Goal: Task Accomplishment & Management: Manage account settings

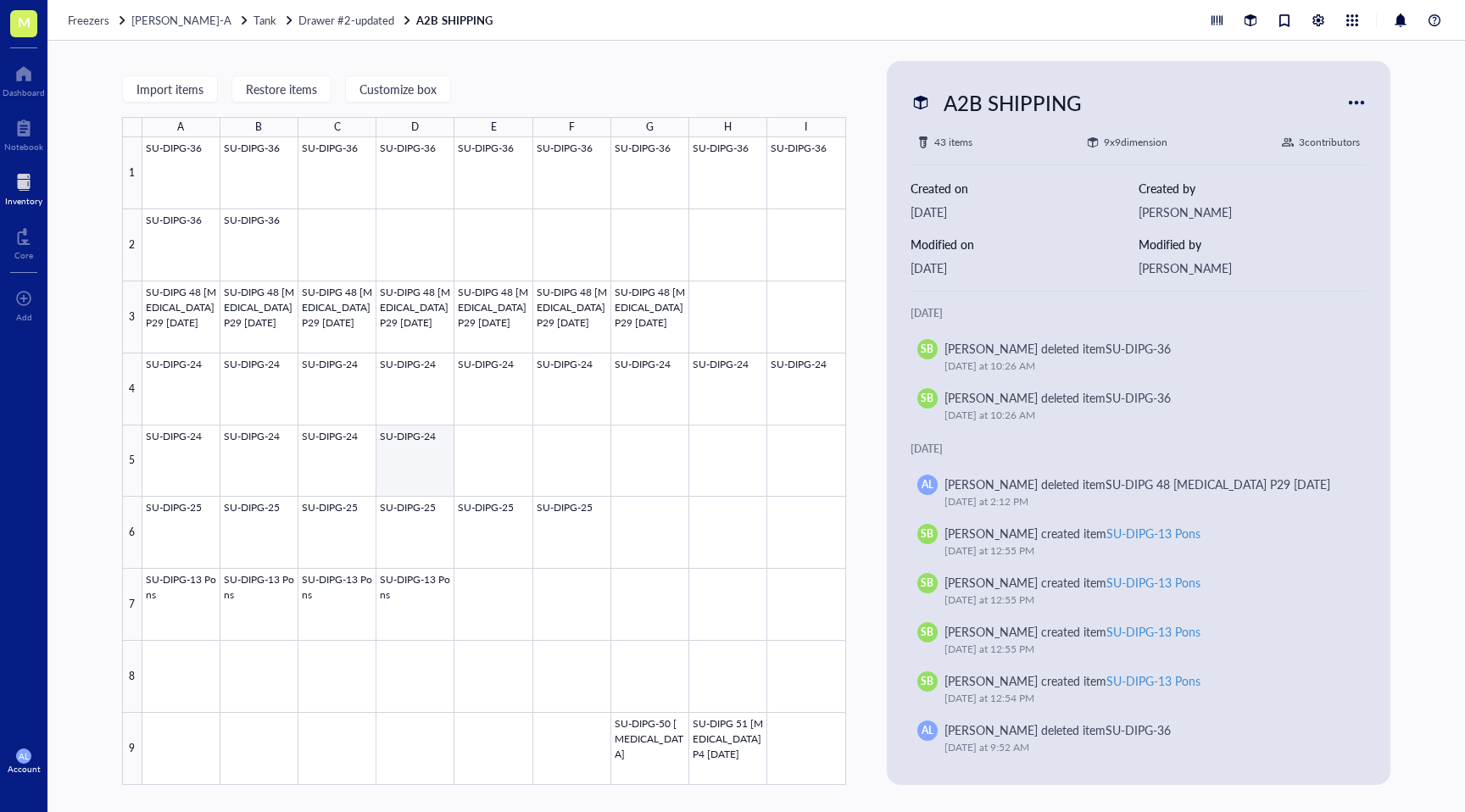
click at [419, 459] on div at bounding box center [495, 461] width 704 height 648
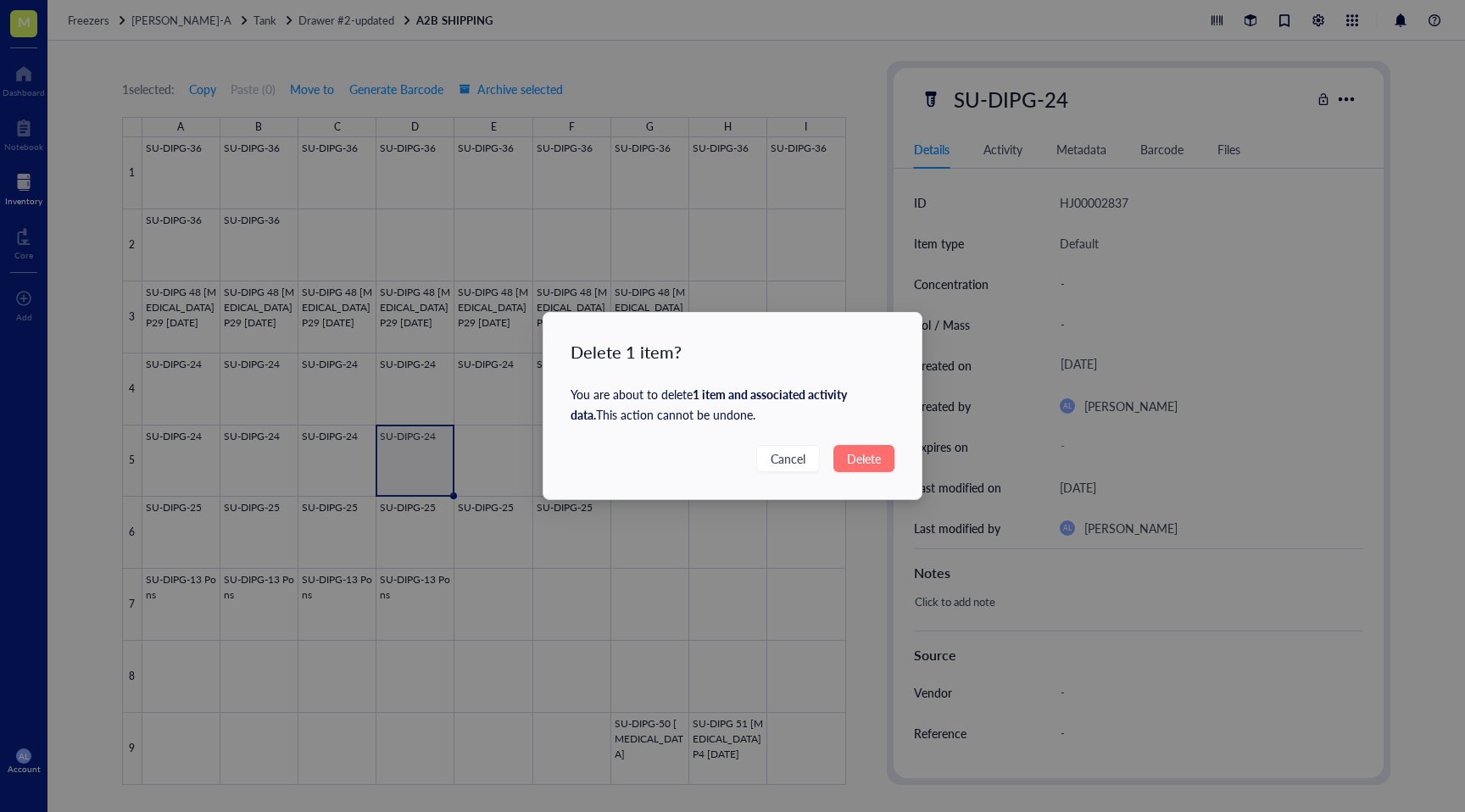
click at [874, 464] on span "Delete" at bounding box center [864, 459] width 34 height 19
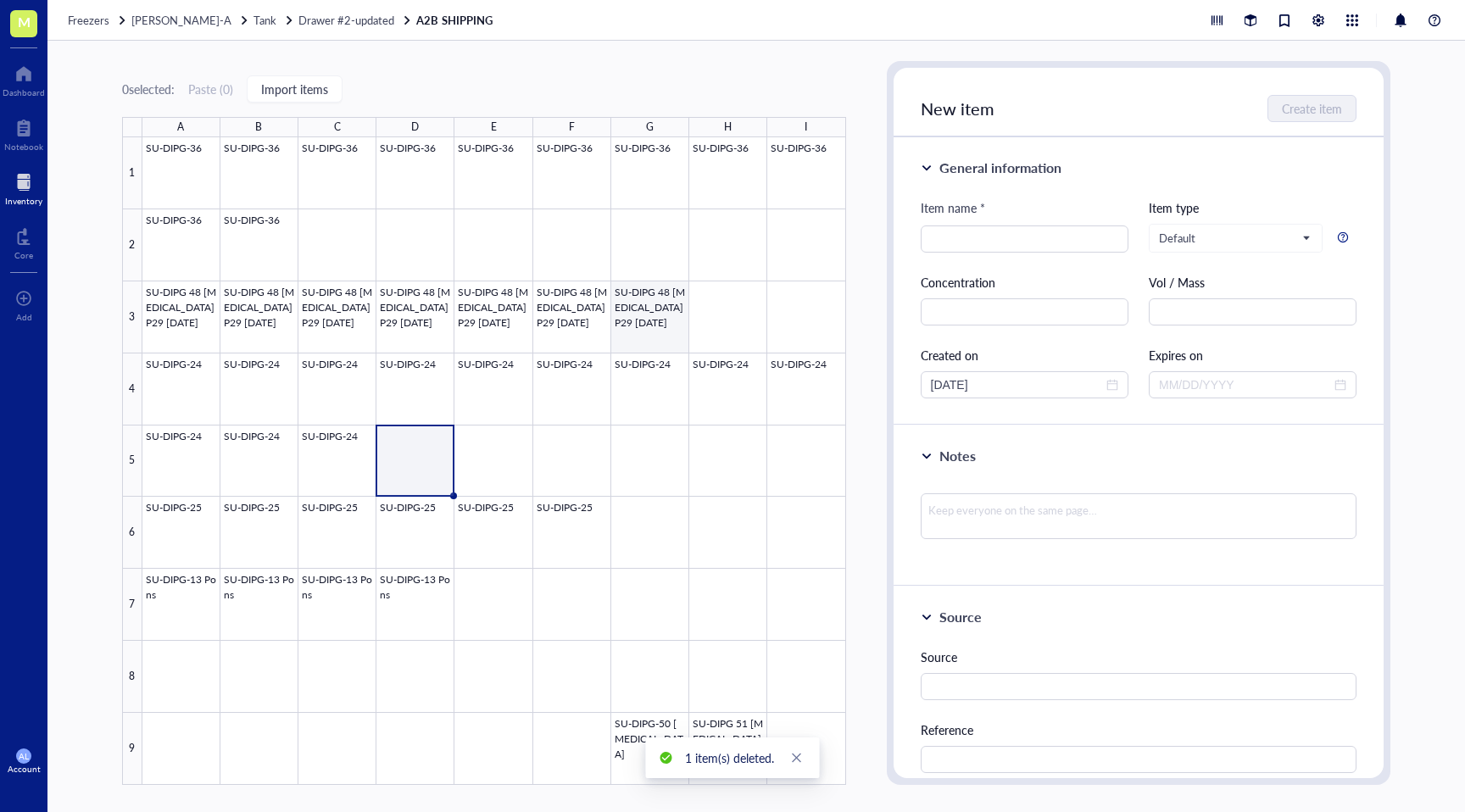
click at [654, 289] on div at bounding box center [495, 461] width 704 height 648
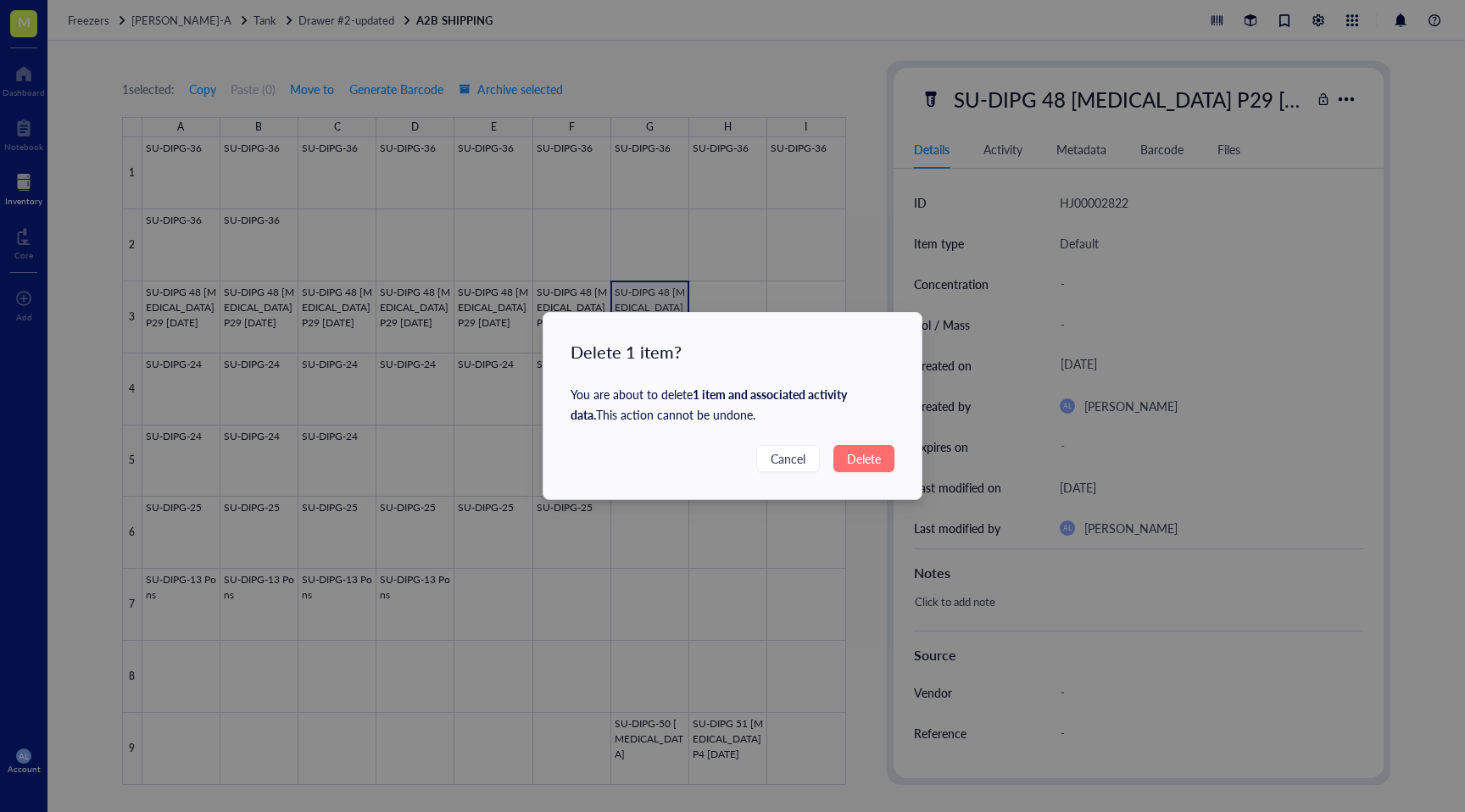
click at [880, 460] on span "Delete" at bounding box center [864, 459] width 34 height 19
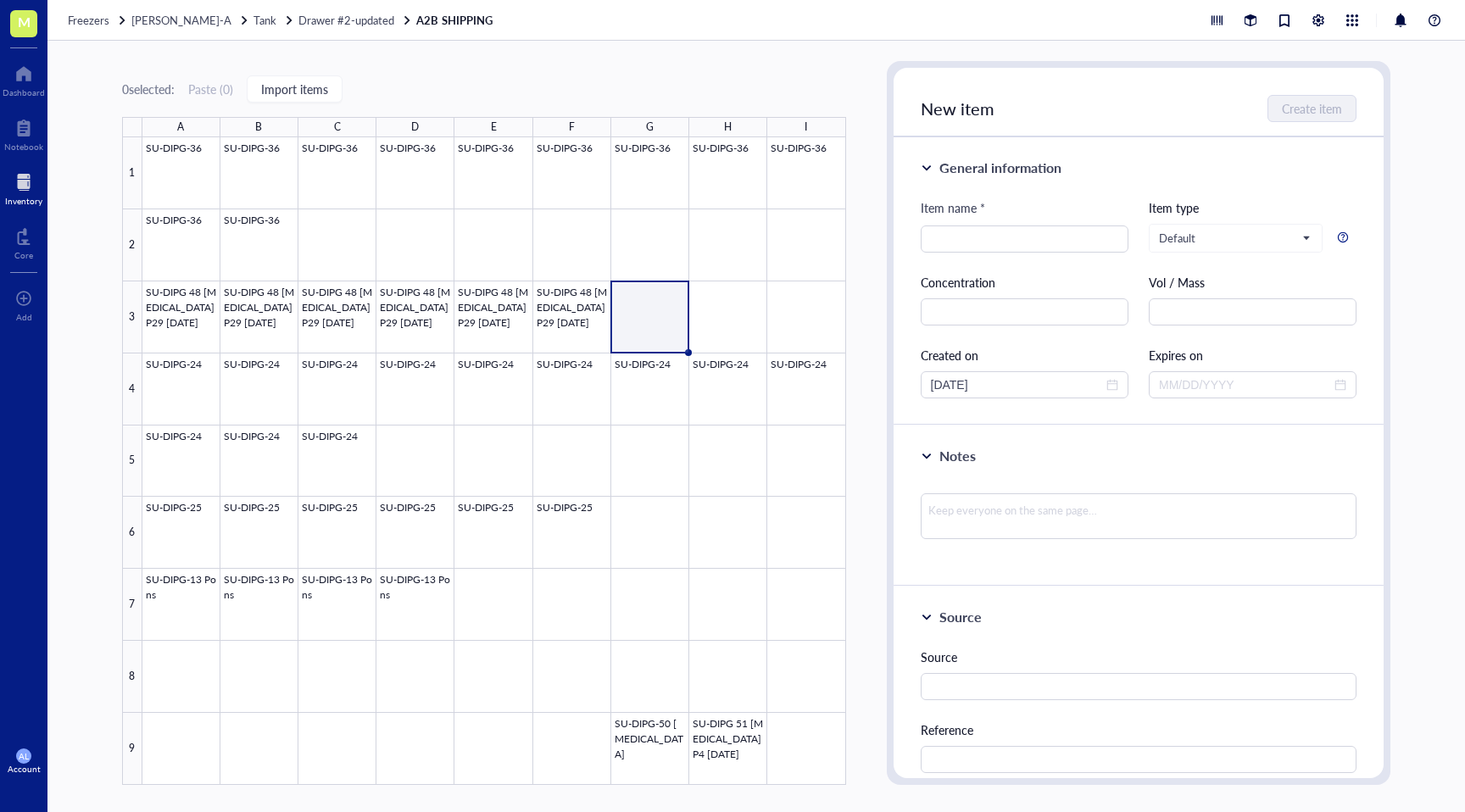
click at [30, 179] on div at bounding box center [23, 182] width 37 height 27
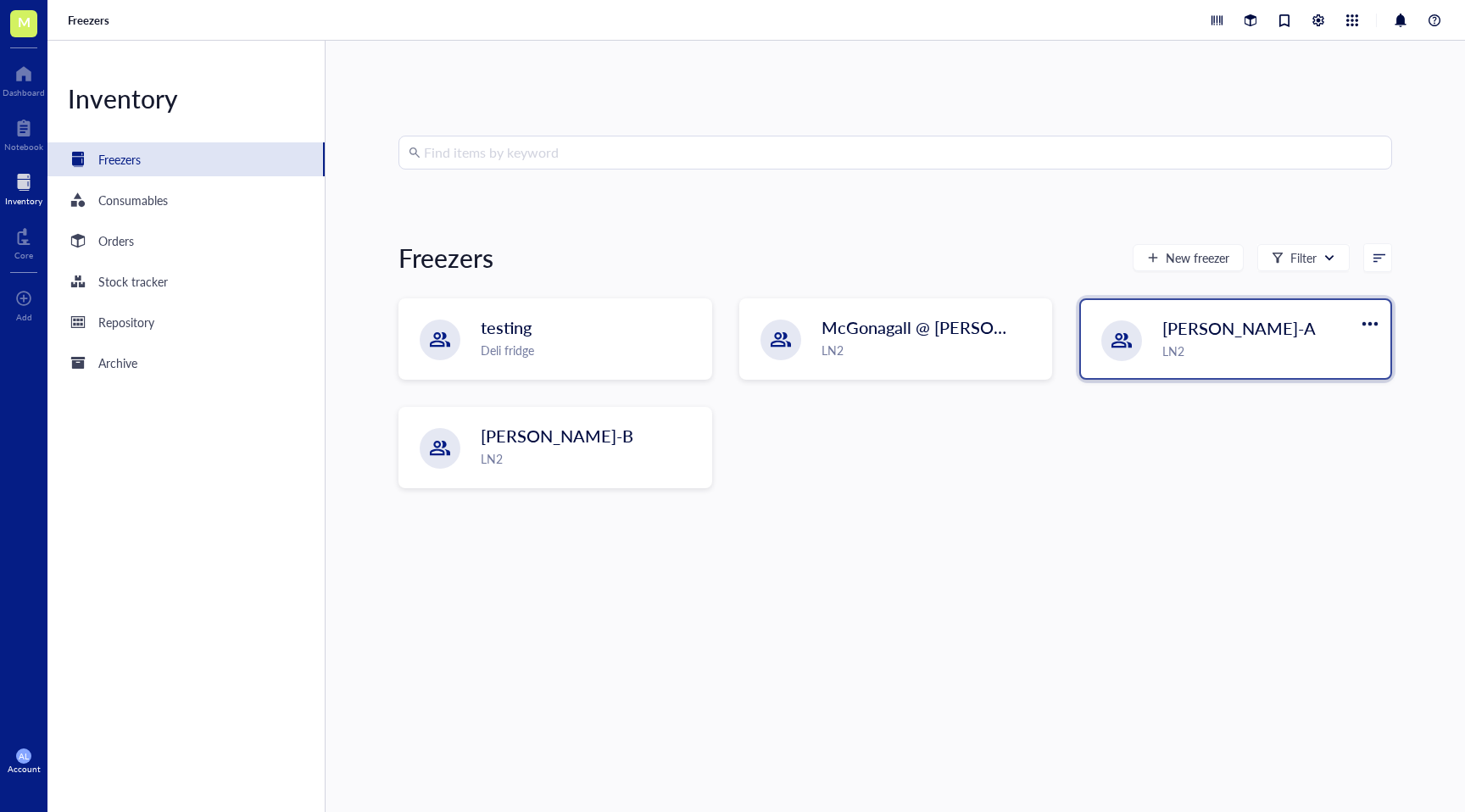
click at [1191, 345] on div "LN2" at bounding box center [1271, 351] width 218 height 19
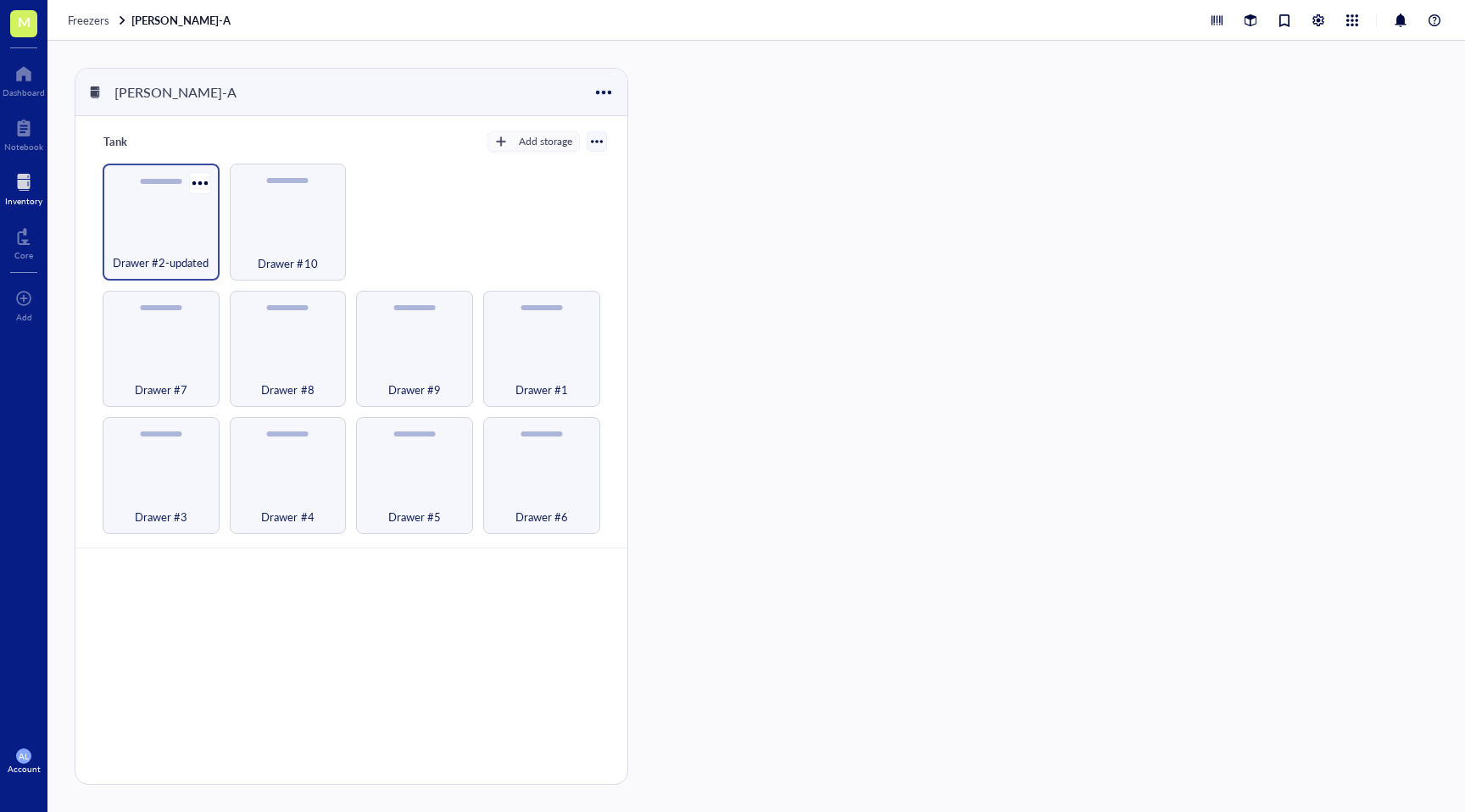
click at [199, 247] on div "Drawer #2-updated" at bounding box center [160, 253] width 100 height 37
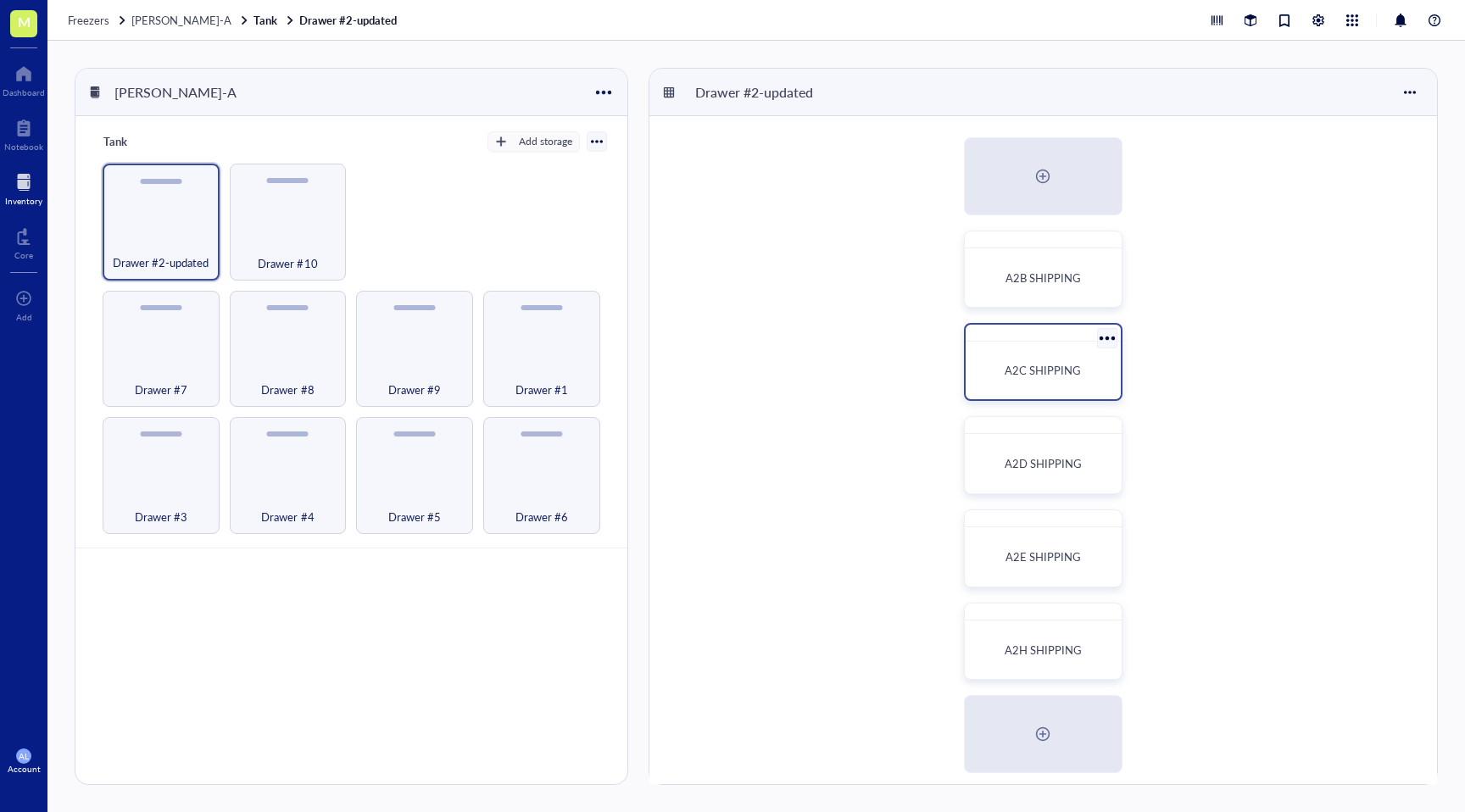
click at [1065, 374] on span "A2C SHIPPING" at bounding box center [1043, 370] width 76 height 16
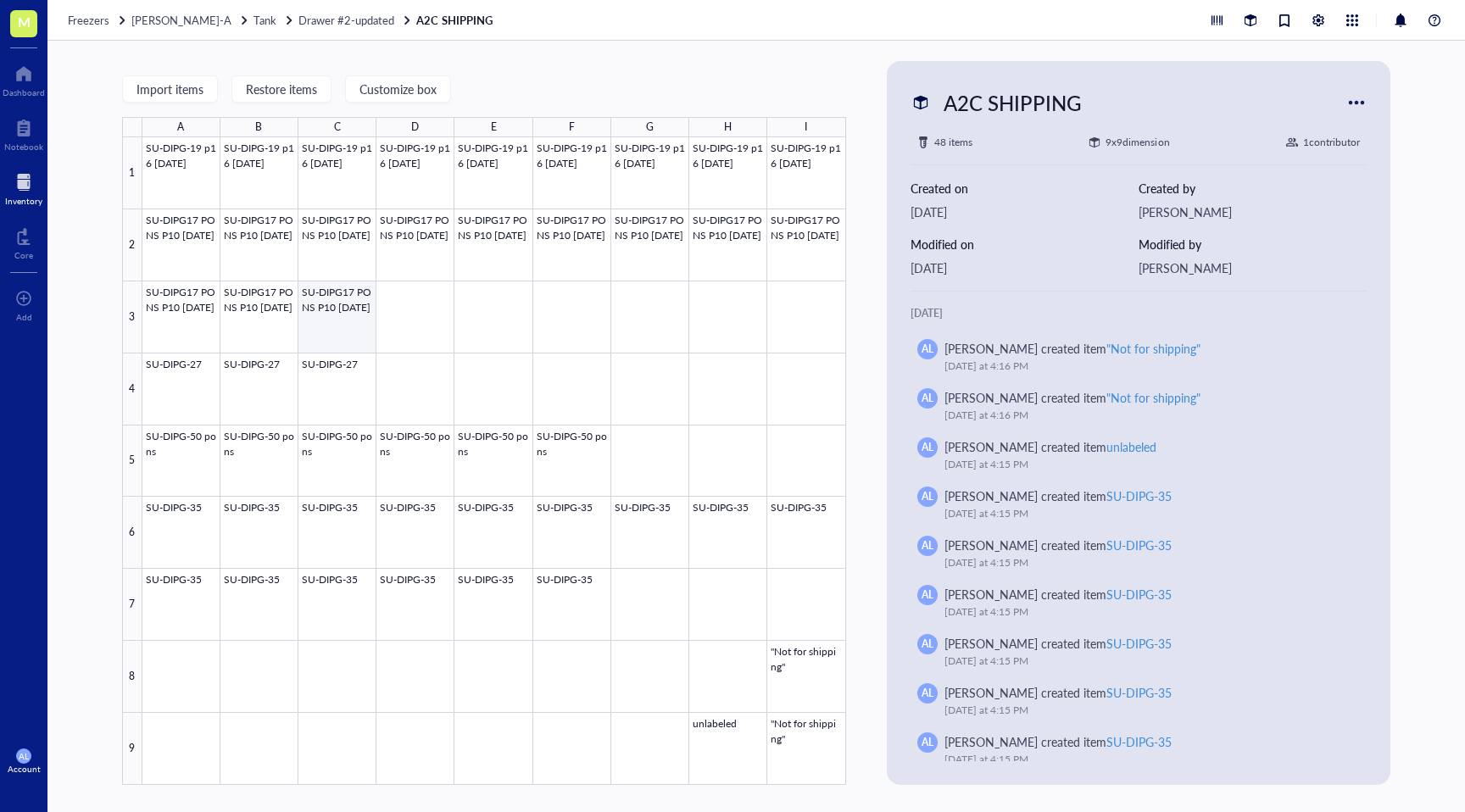
click at [355, 332] on div at bounding box center [495, 461] width 704 height 648
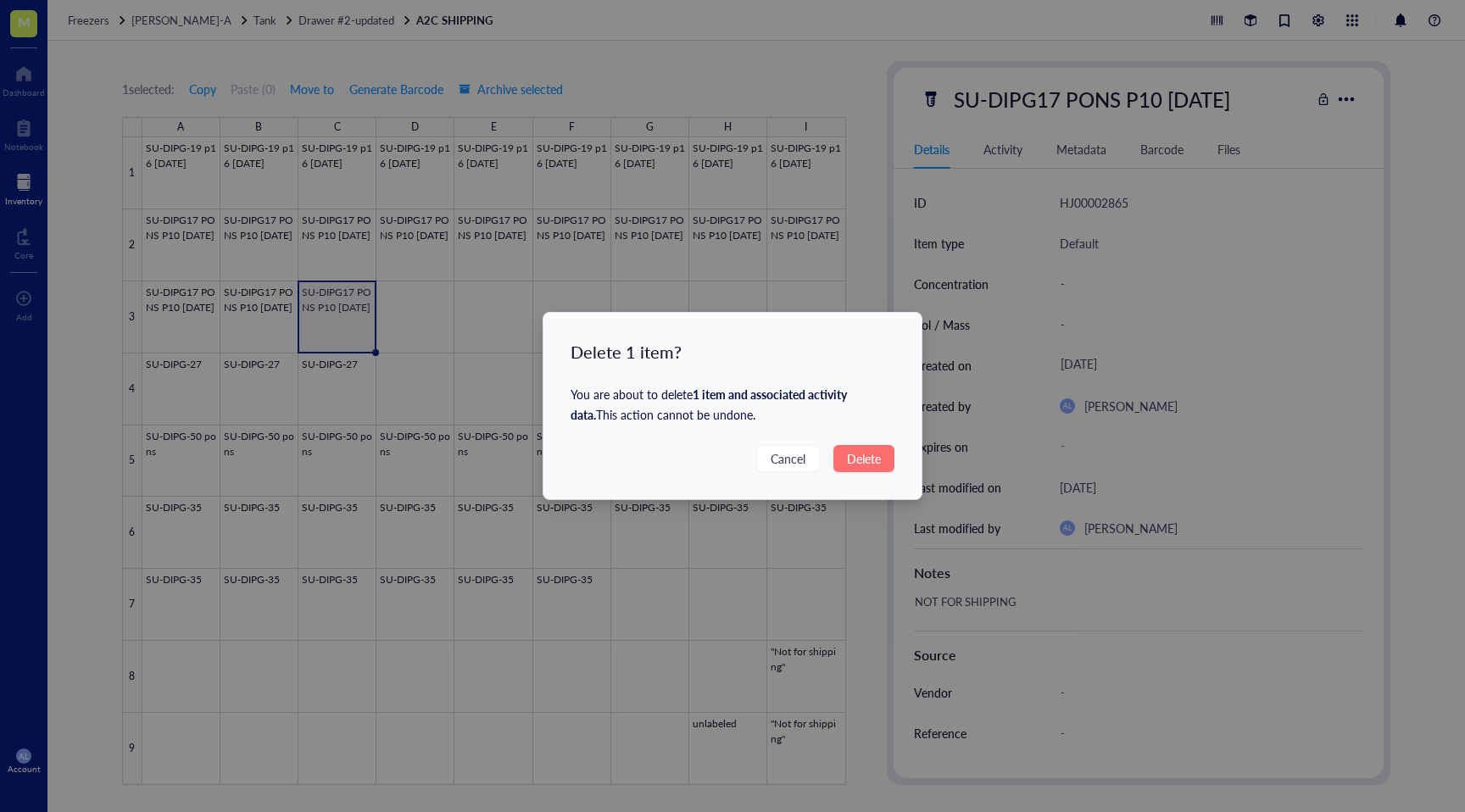
click at [865, 451] on span "Delete" at bounding box center [864, 459] width 34 height 19
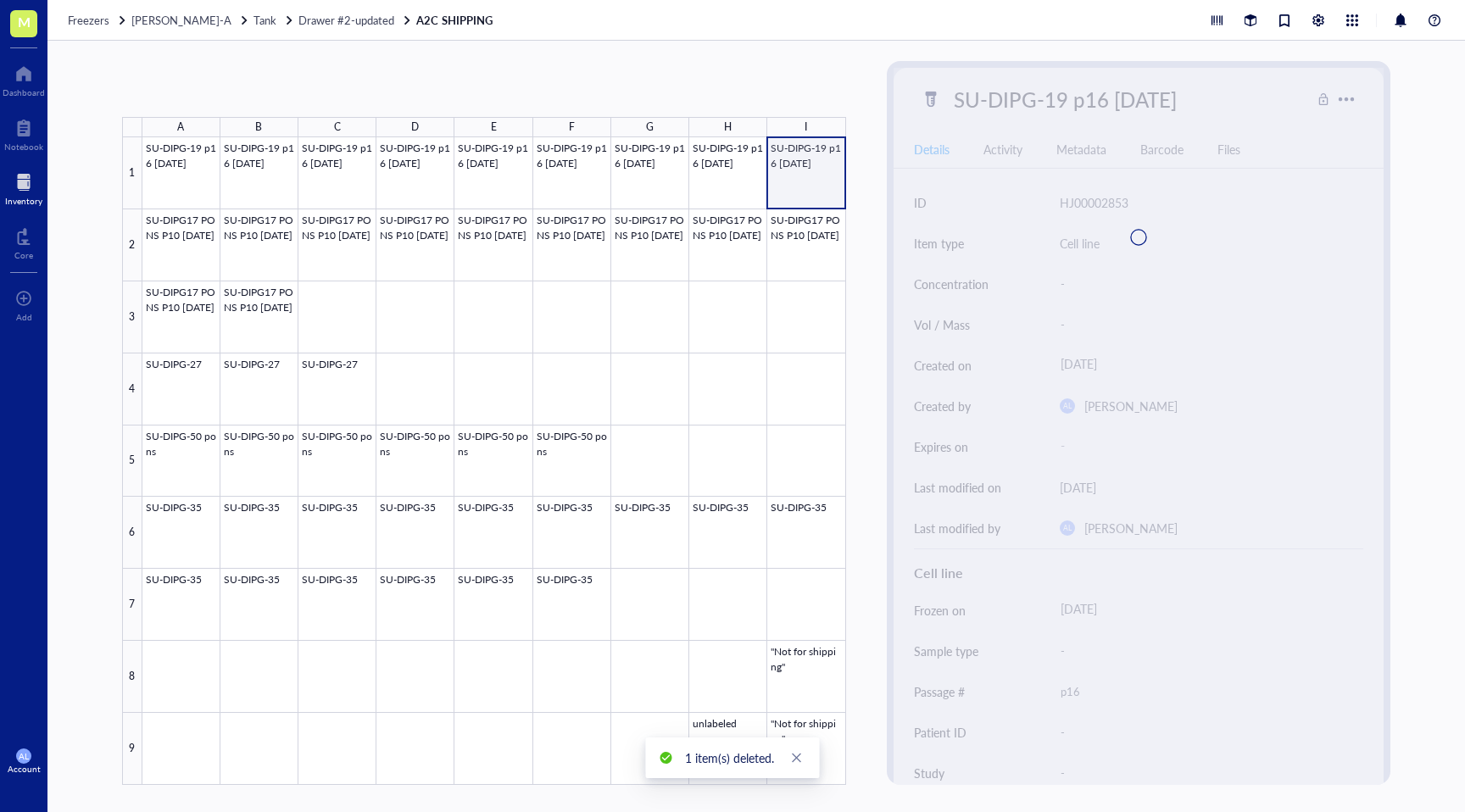
click at [811, 169] on div at bounding box center [495, 461] width 704 height 648
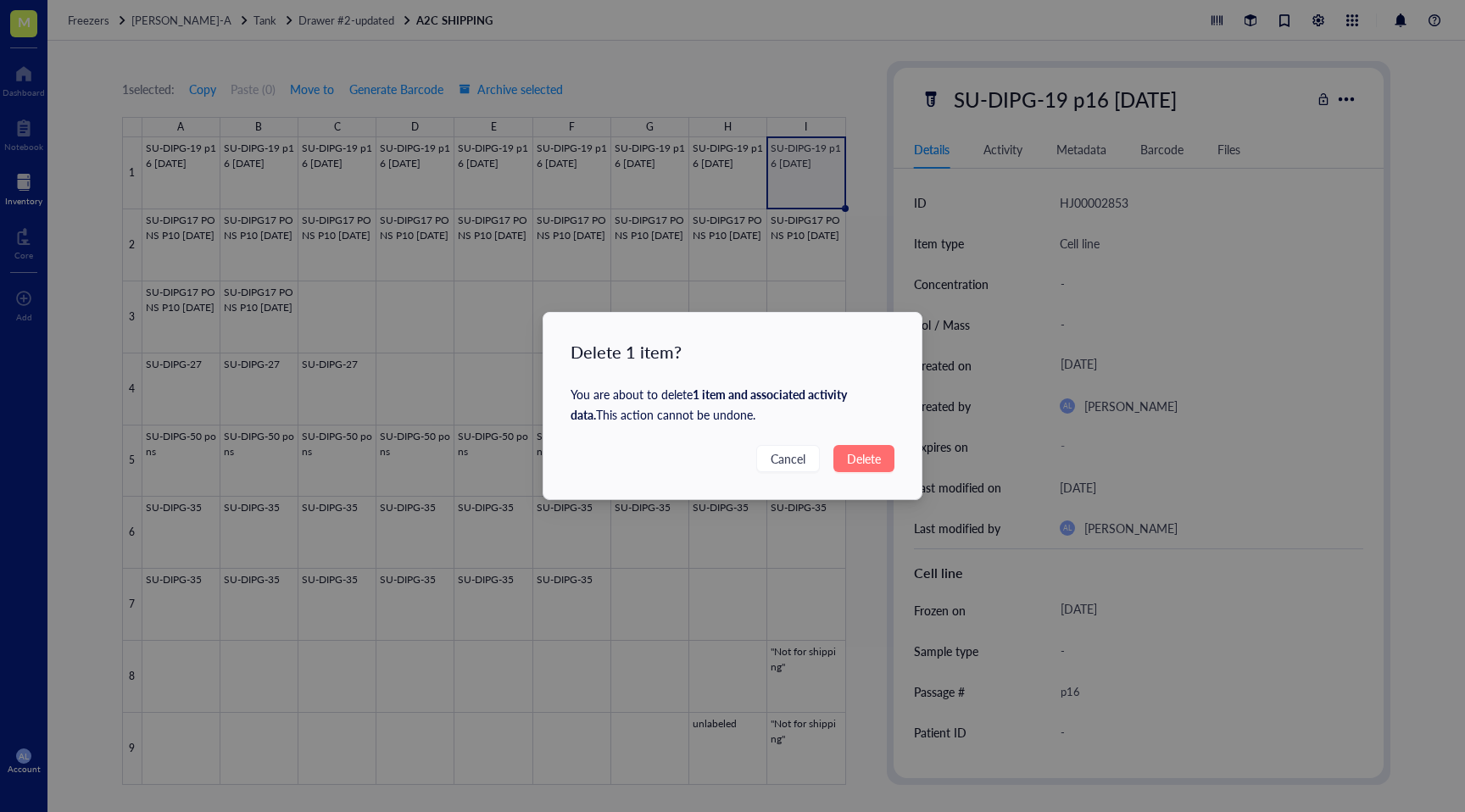
click at [857, 453] on span "Delete" at bounding box center [864, 459] width 34 height 19
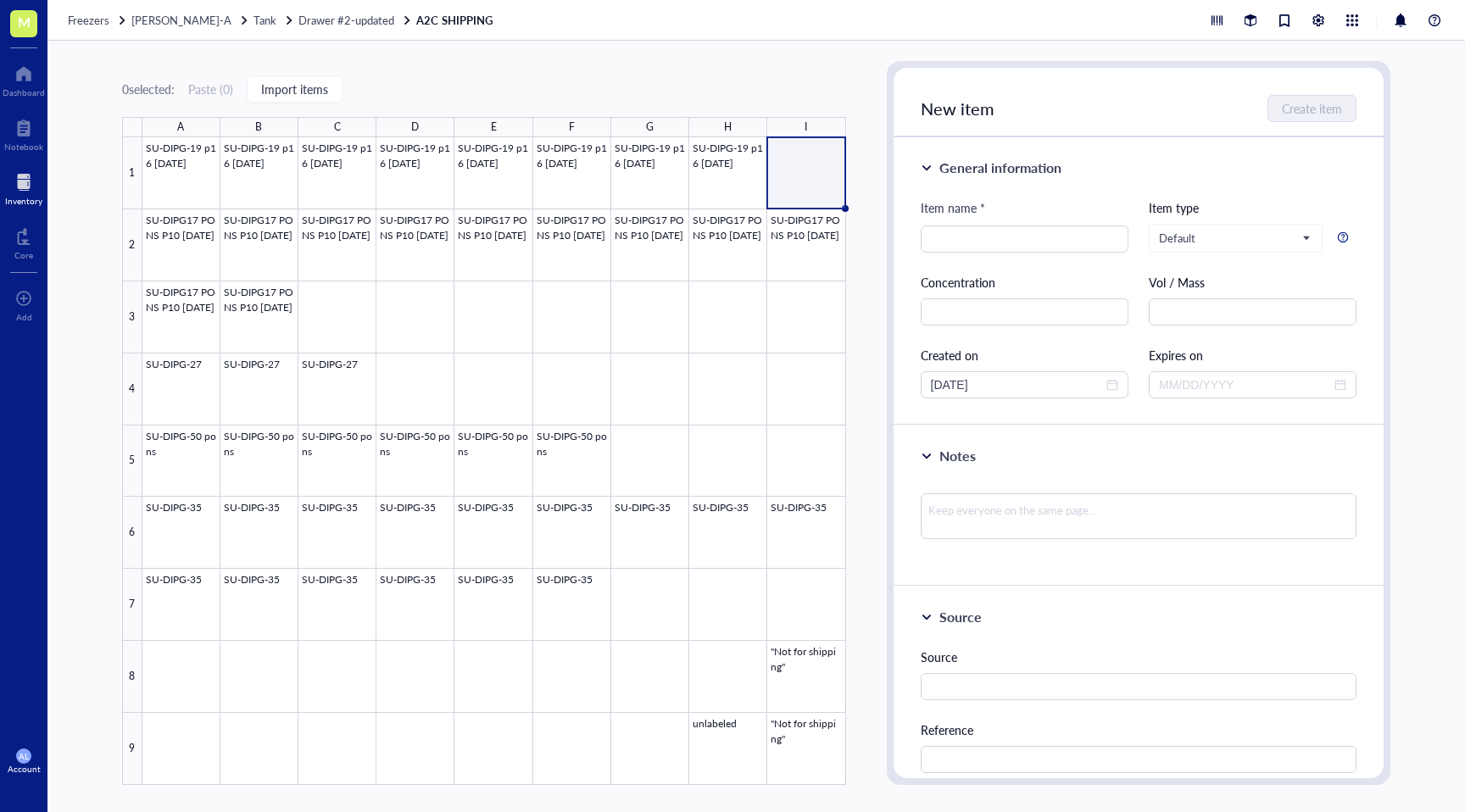
click at [28, 180] on div at bounding box center [23, 182] width 37 height 27
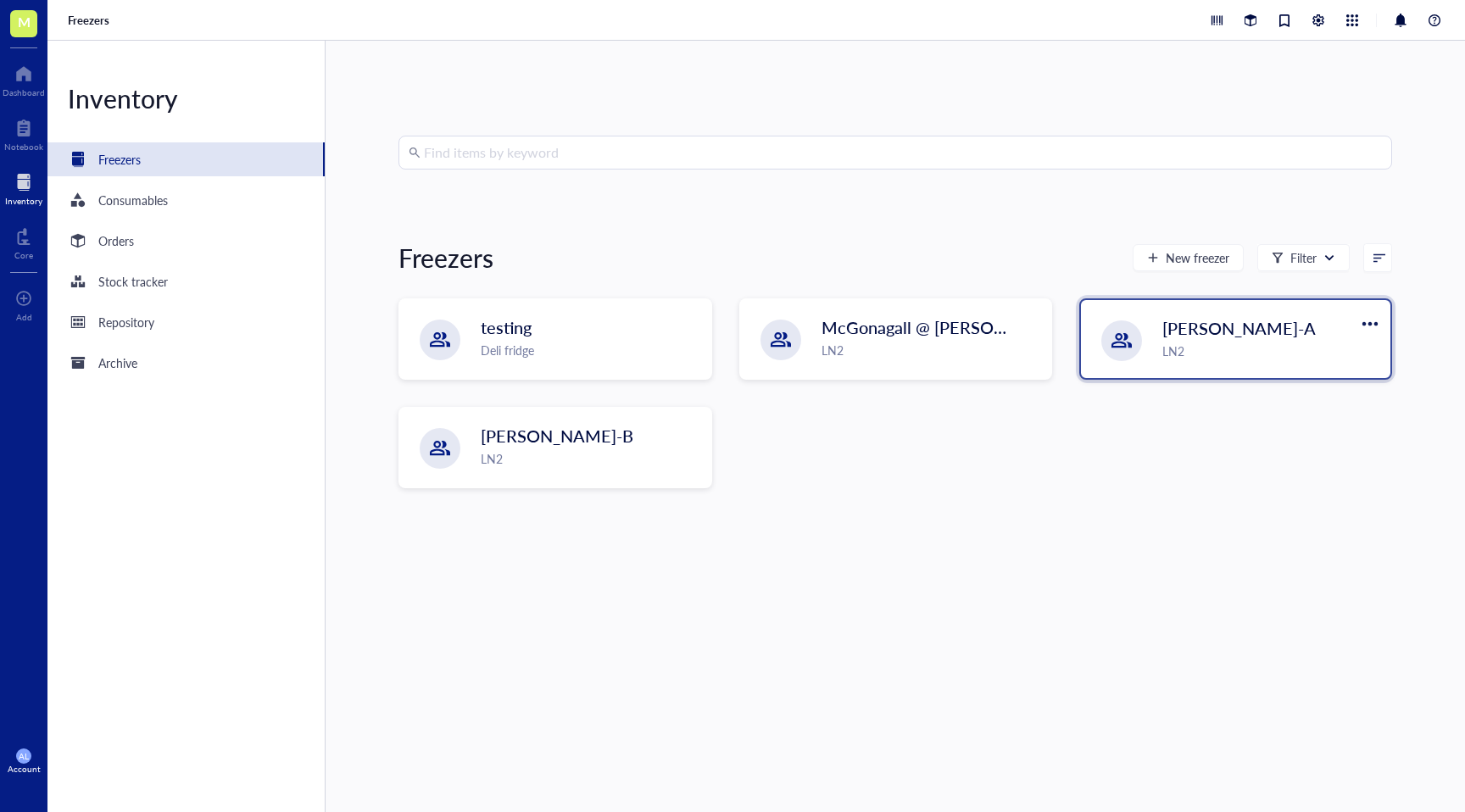
click at [1177, 353] on div "LN2" at bounding box center [1271, 351] width 218 height 19
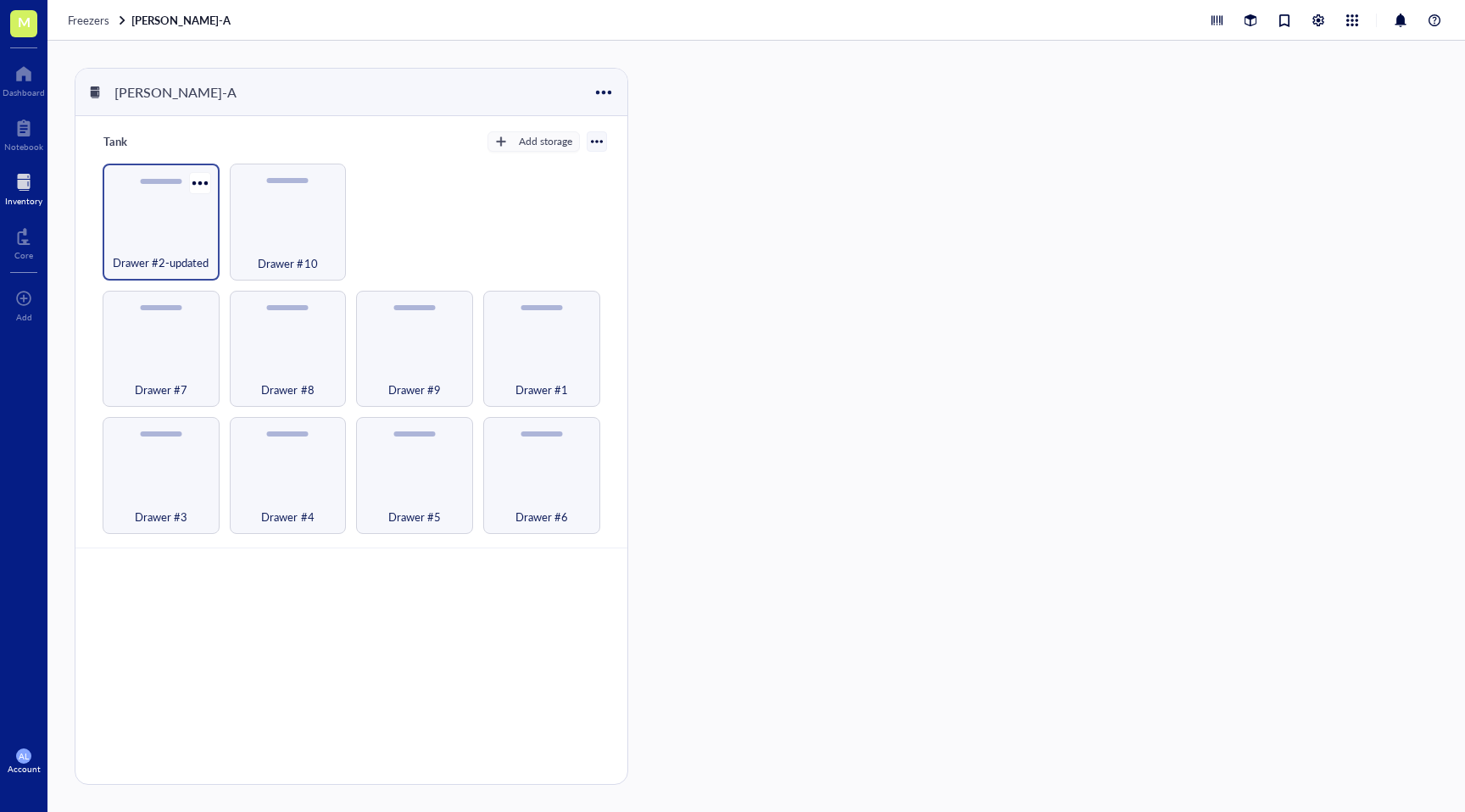
click at [177, 253] on span "Drawer #2-updated" at bounding box center [160, 263] width 96 height 19
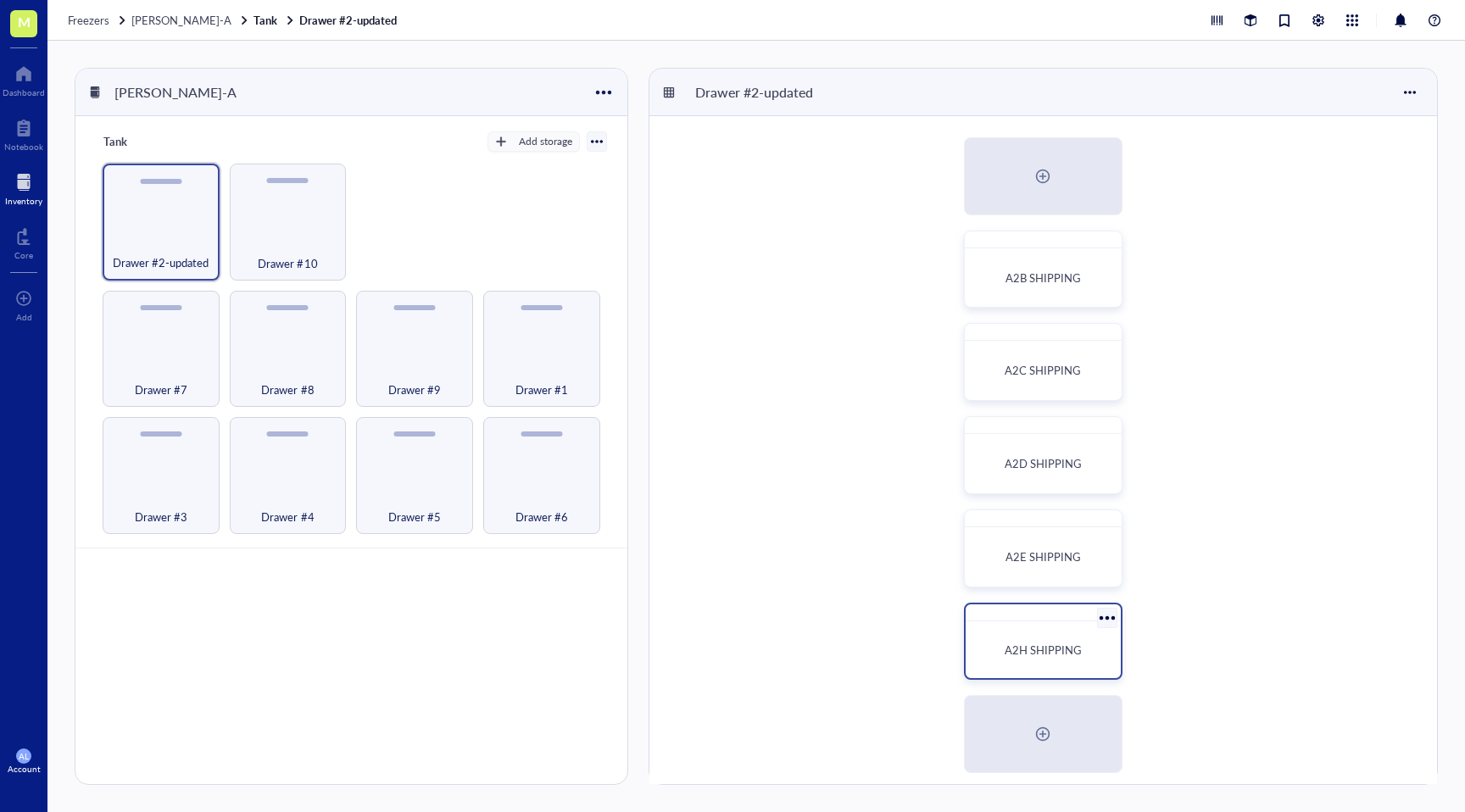
click at [1078, 658] on div "A2H SHIPPING" at bounding box center [1043, 650] width 142 height 44
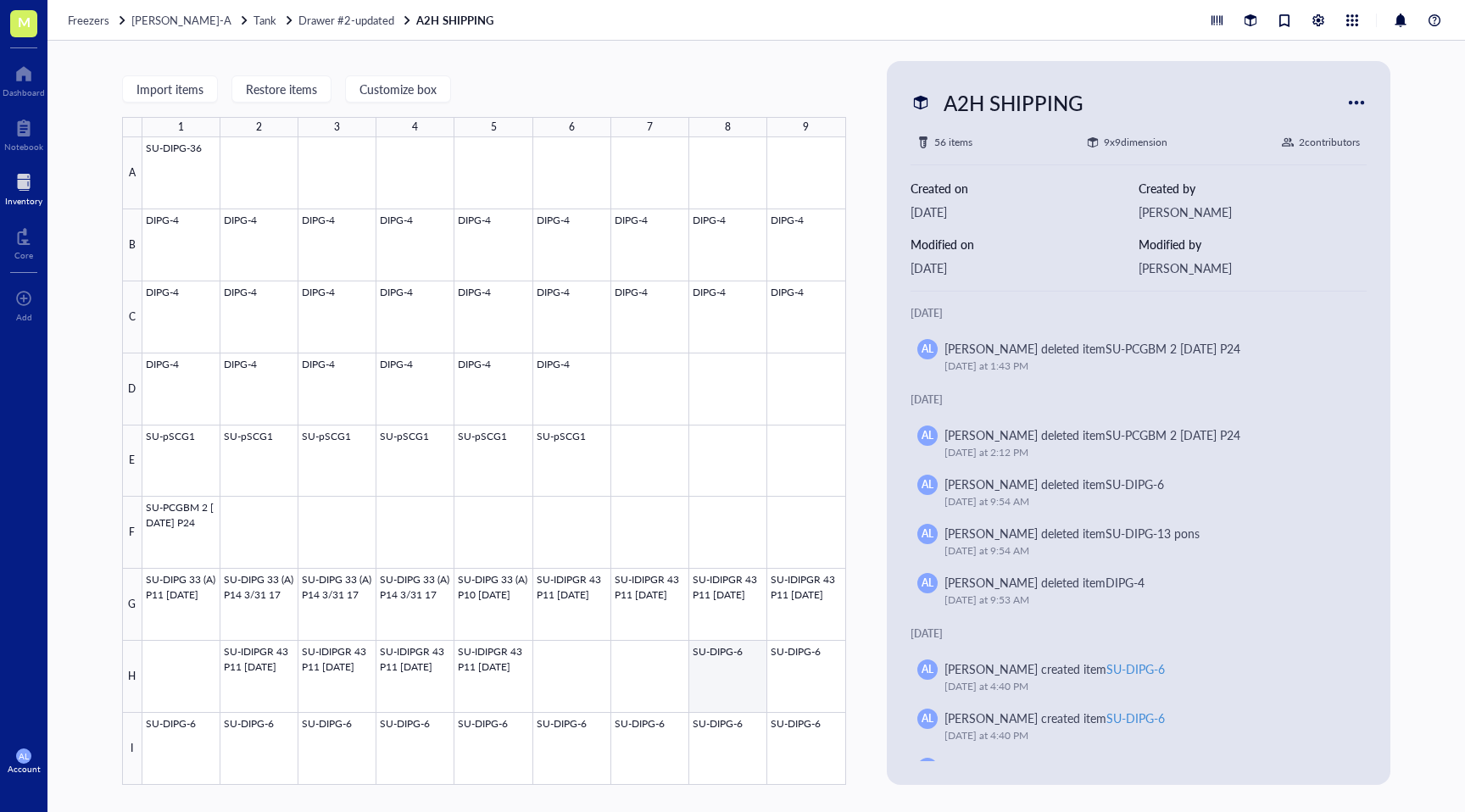
click at [742, 670] on div at bounding box center [495, 461] width 704 height 648
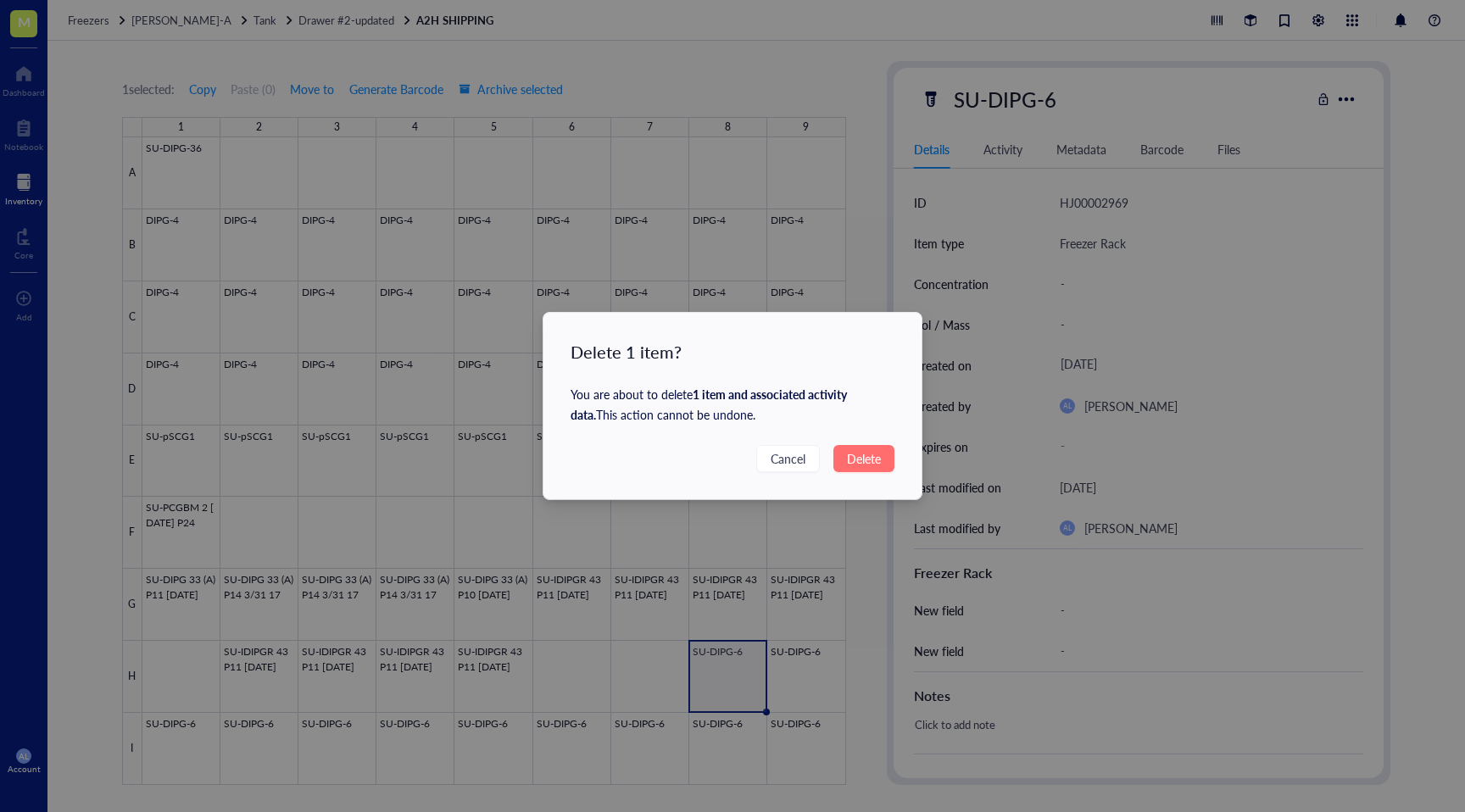
click at [875, 450] on span "Delete" at bounding box center [864, 459] width 34 height 19
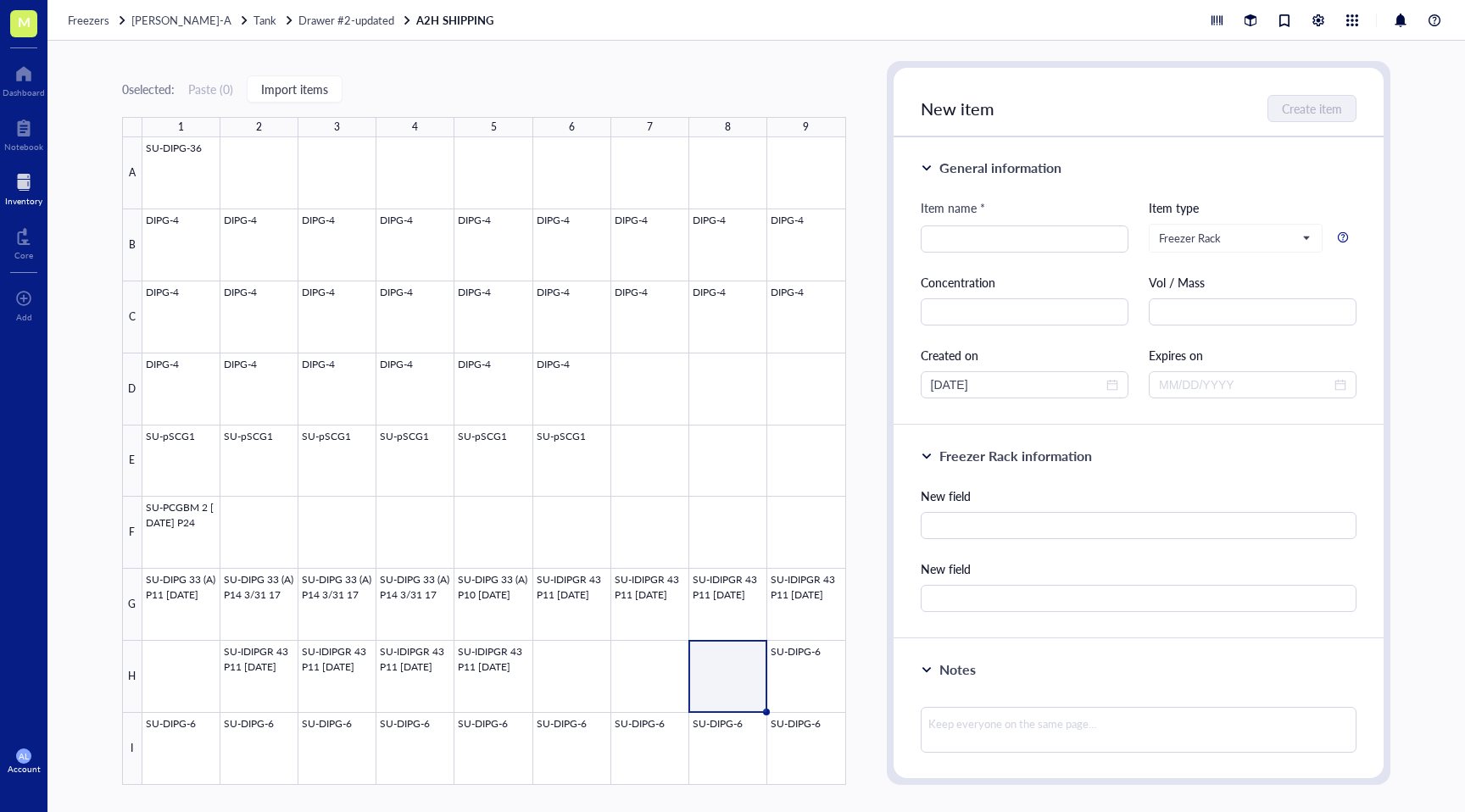
click at [10, 185] on div at bounding box center [23, 182] width 37 height 27
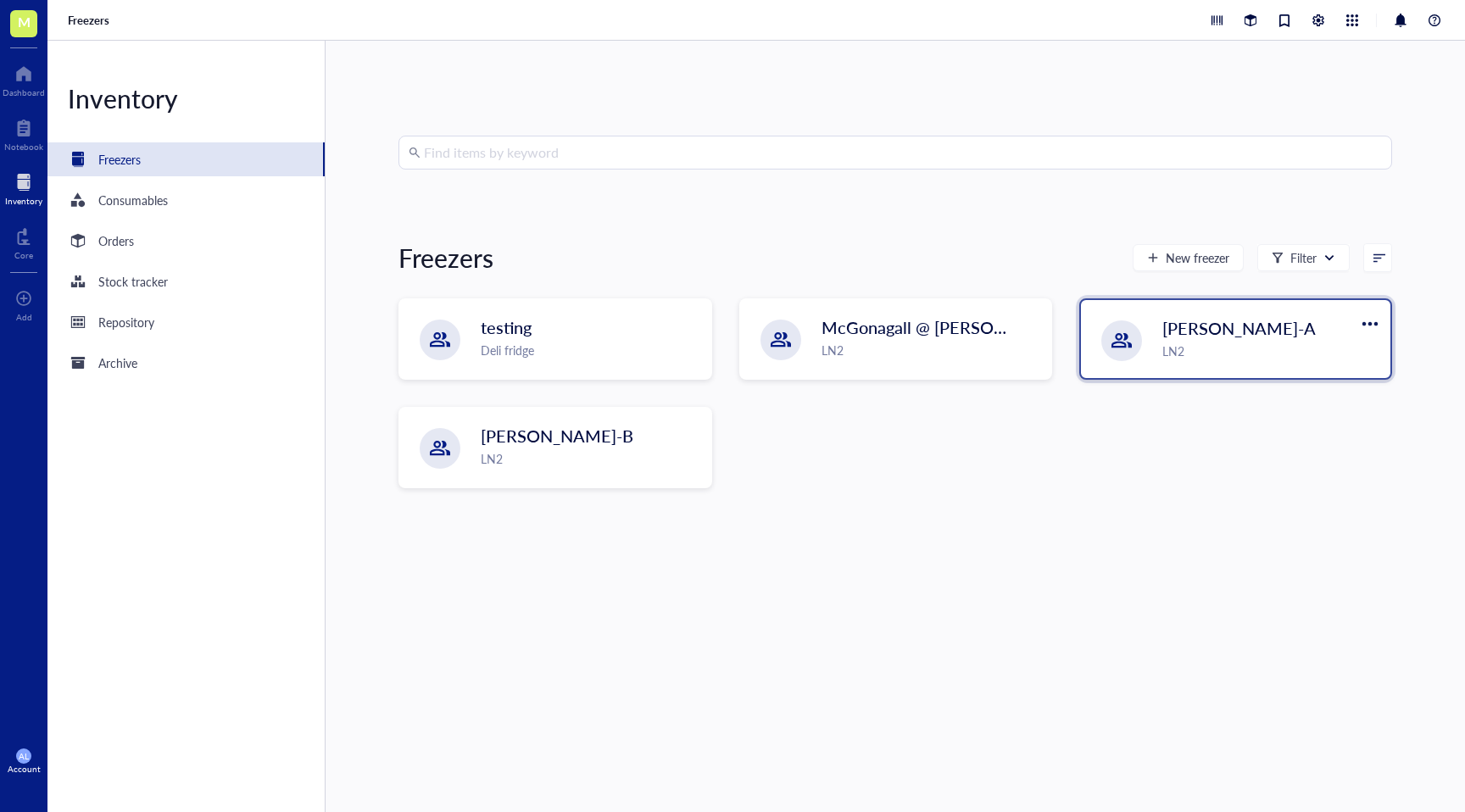
click at [1155, 364] on div "[PERSON_NAME]-A LN2" at bounding box center [1236, 339] width 309 height 78
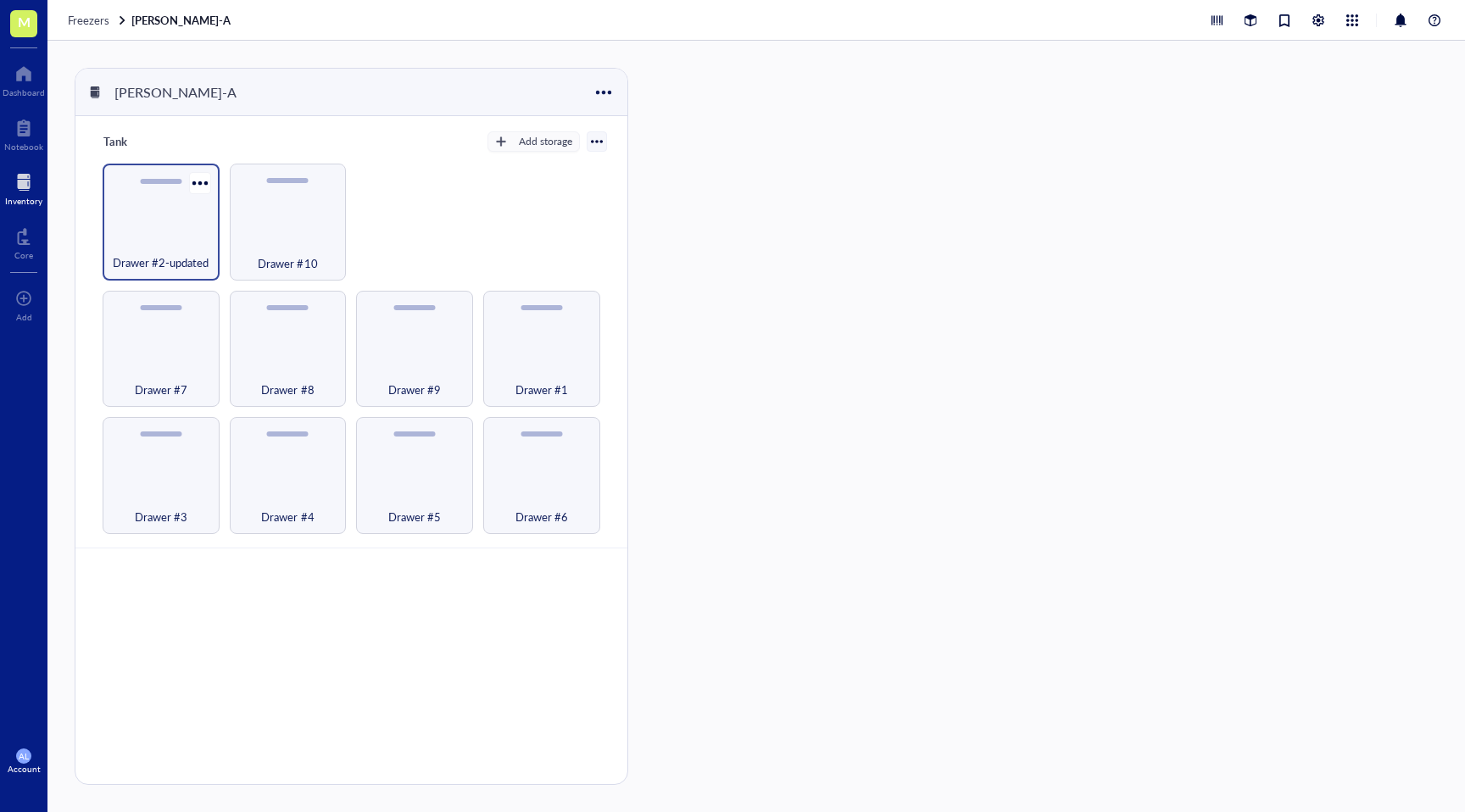
click at [163, 242] on div "Drawer #2-updated" at bounding box center [160, 253] width 100 height 37
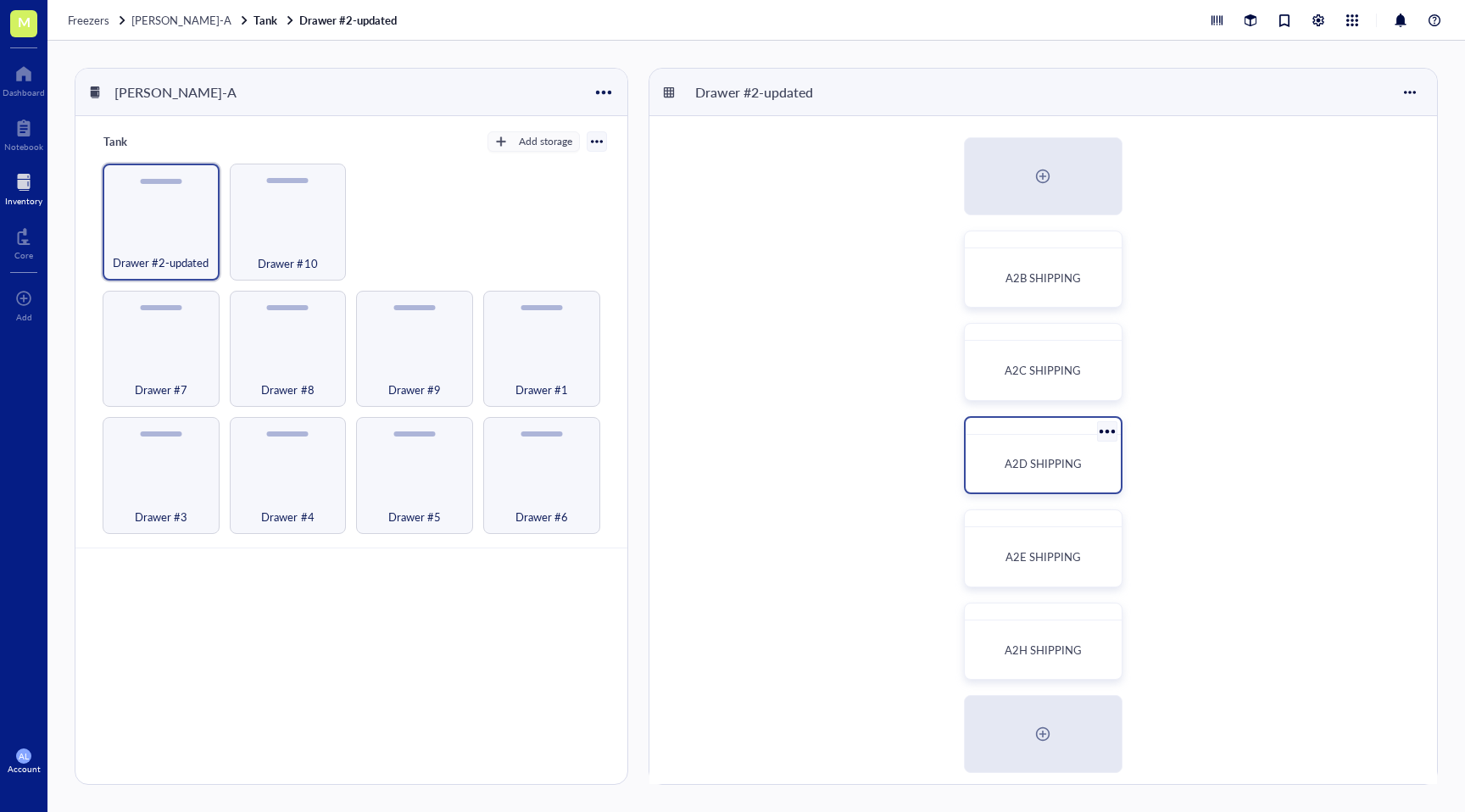
click at [982, 469] on div "A2D SHIPPING" at bounding box center [1043, 464] width 128 height 17
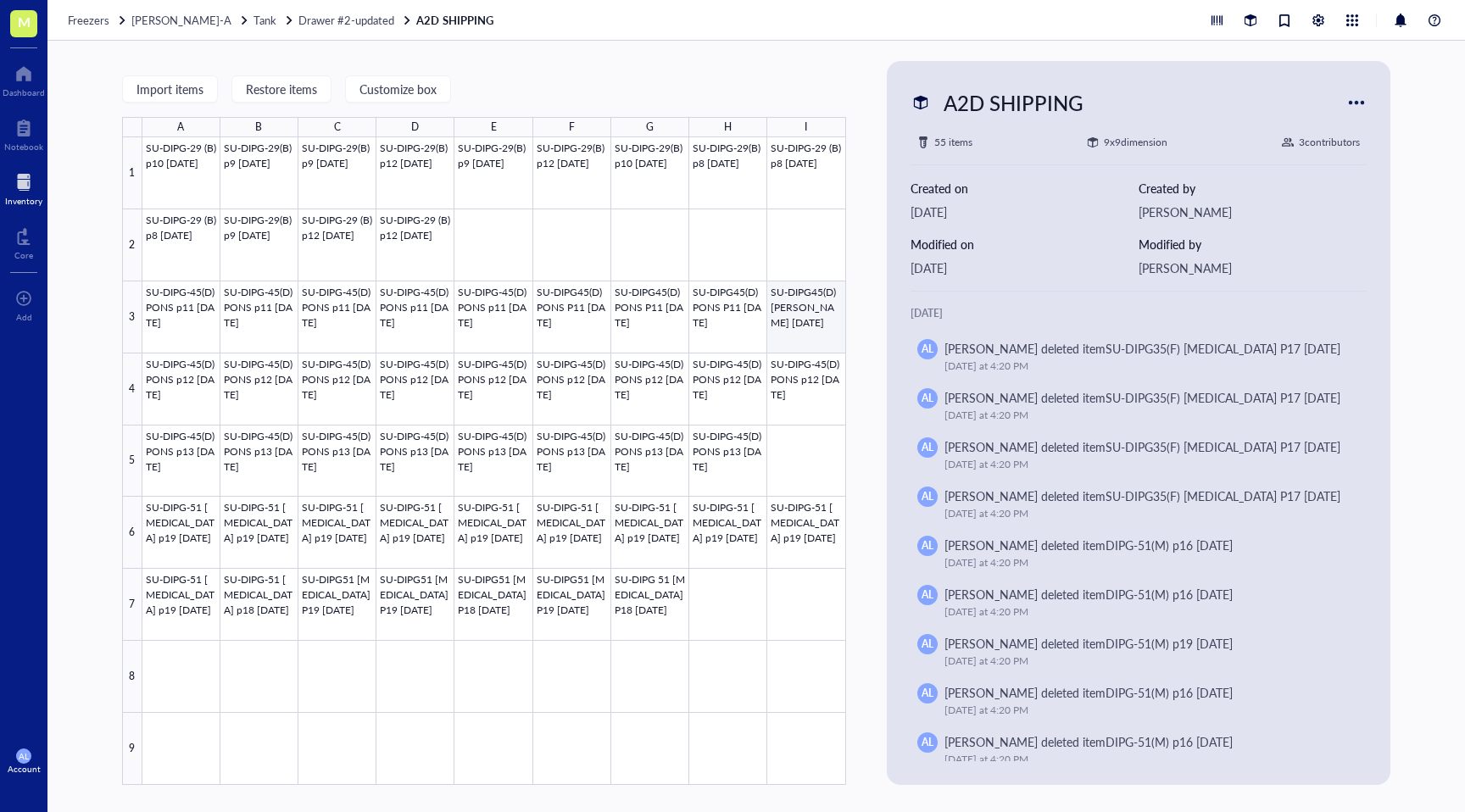
click at [806, 334] on div at bounding box center [495, 461] width 704 height 648
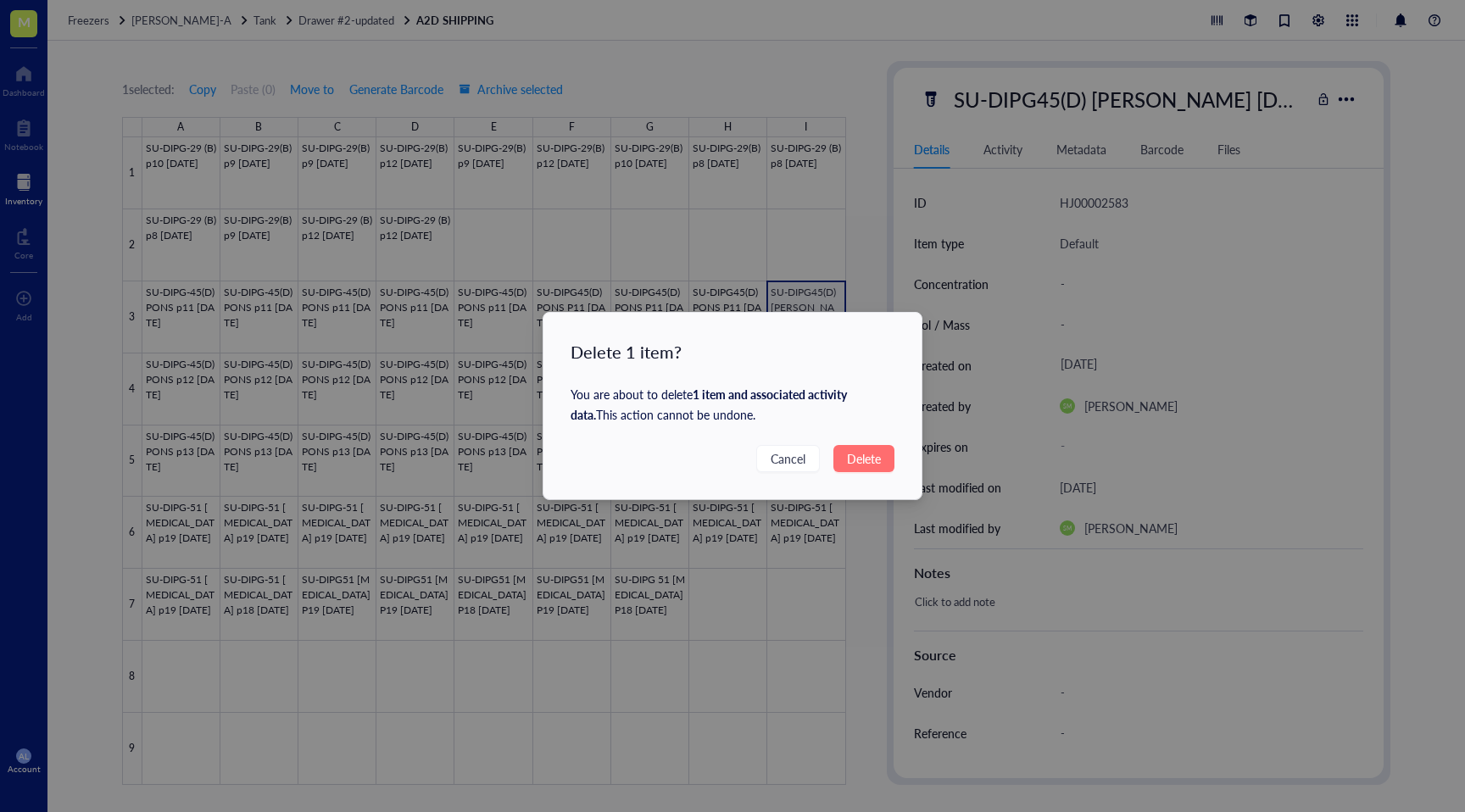
click at [858, 457] on span "Delete" at bounding box center [864, 459] width 34 height 19
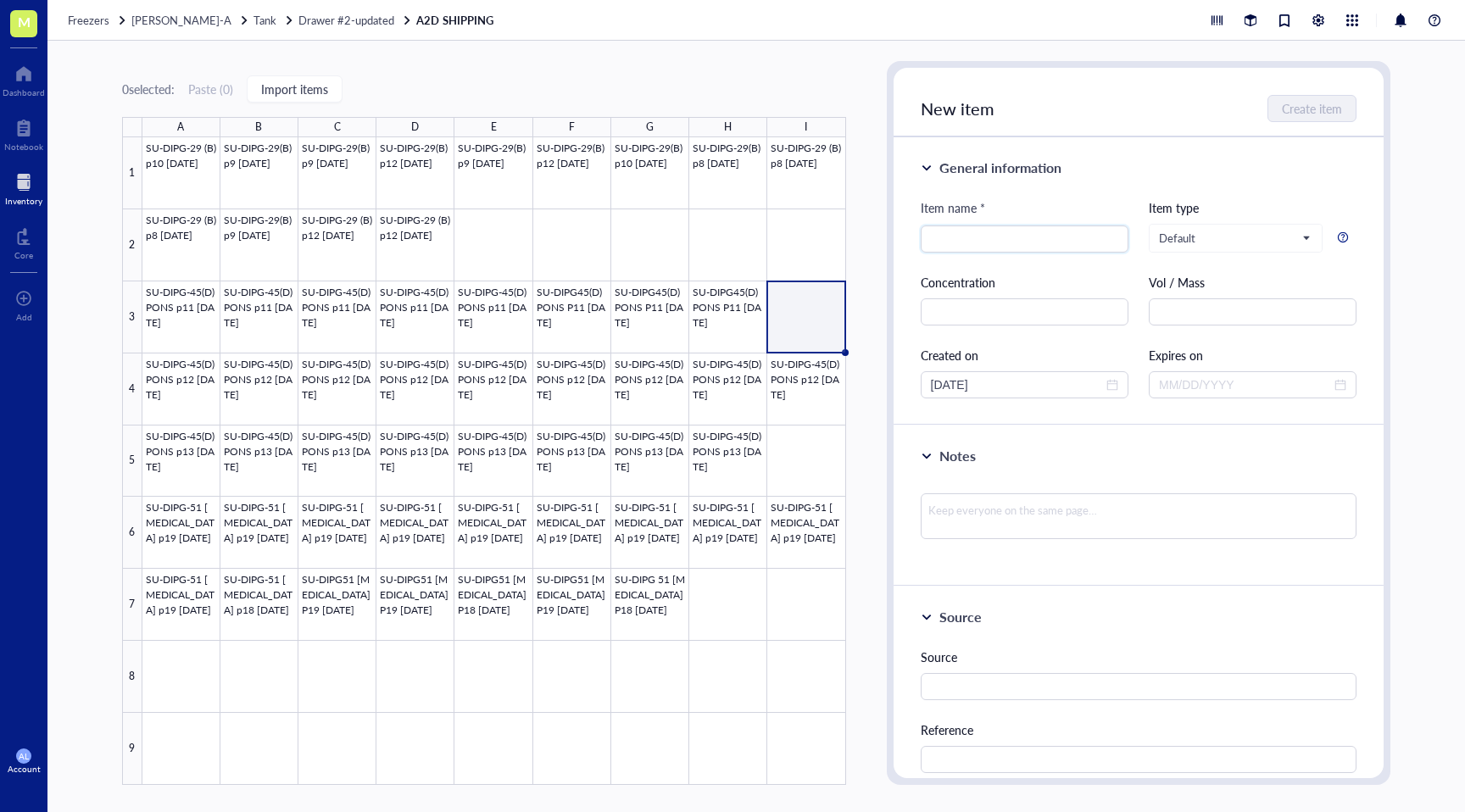
click at [22, 180] on div at bounding box center [23, 182] width 37 height 27
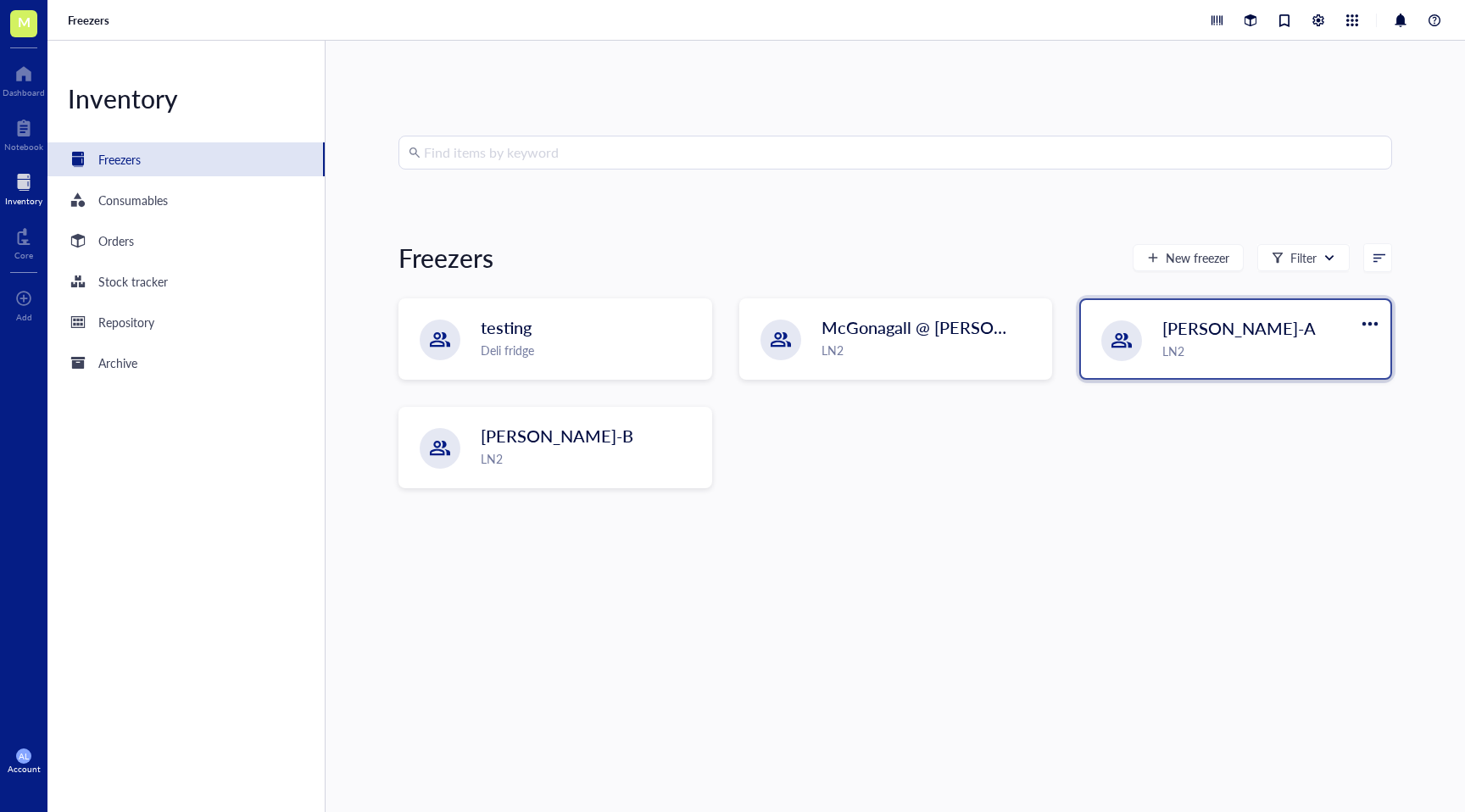
click at [1194, 358] on div "LN2" at bounding box center [1271, 351] width 218 height 19
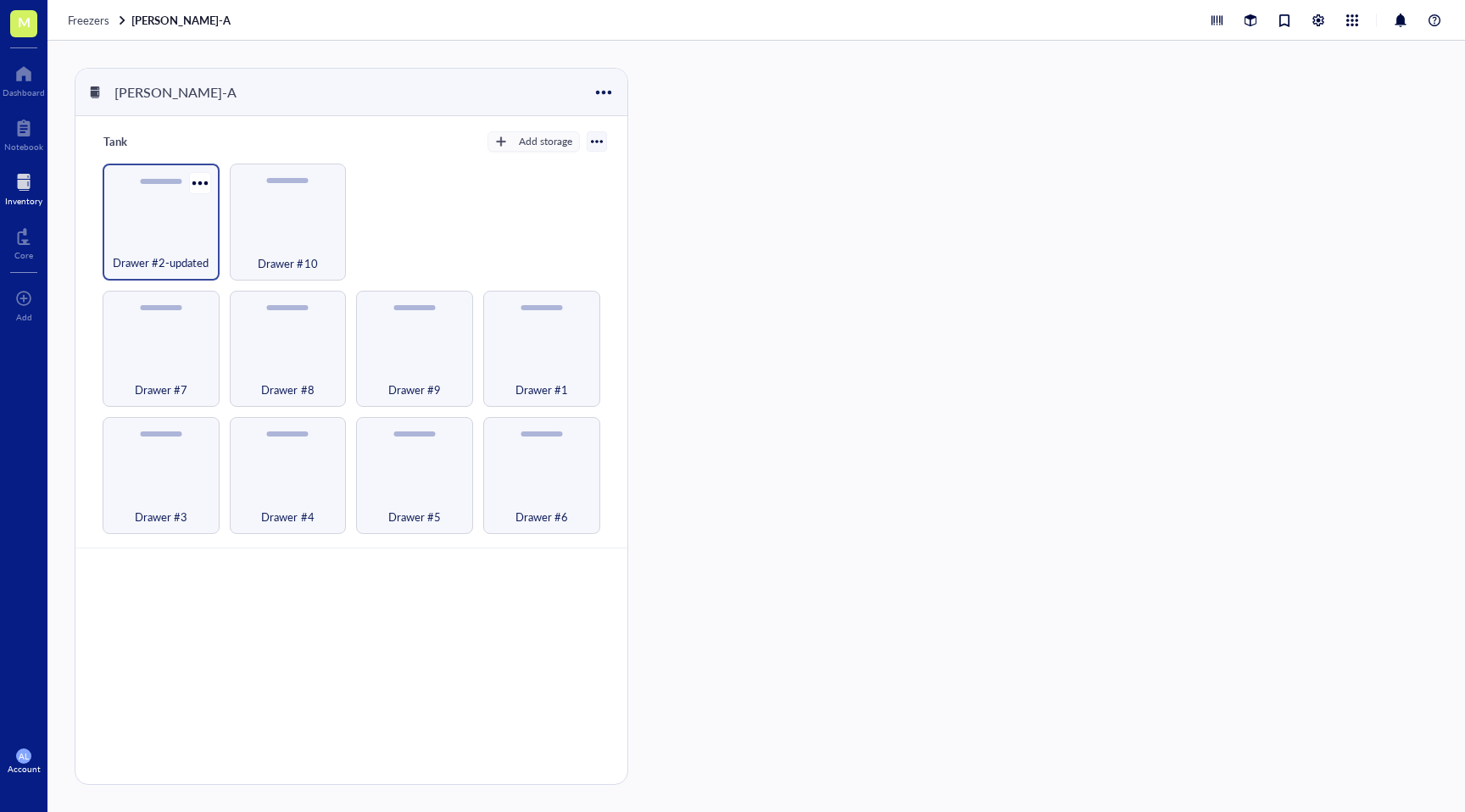
click at [179, 250] on div "Drawer #2-updated" at bounding box center [160, 253] width 100 height 37
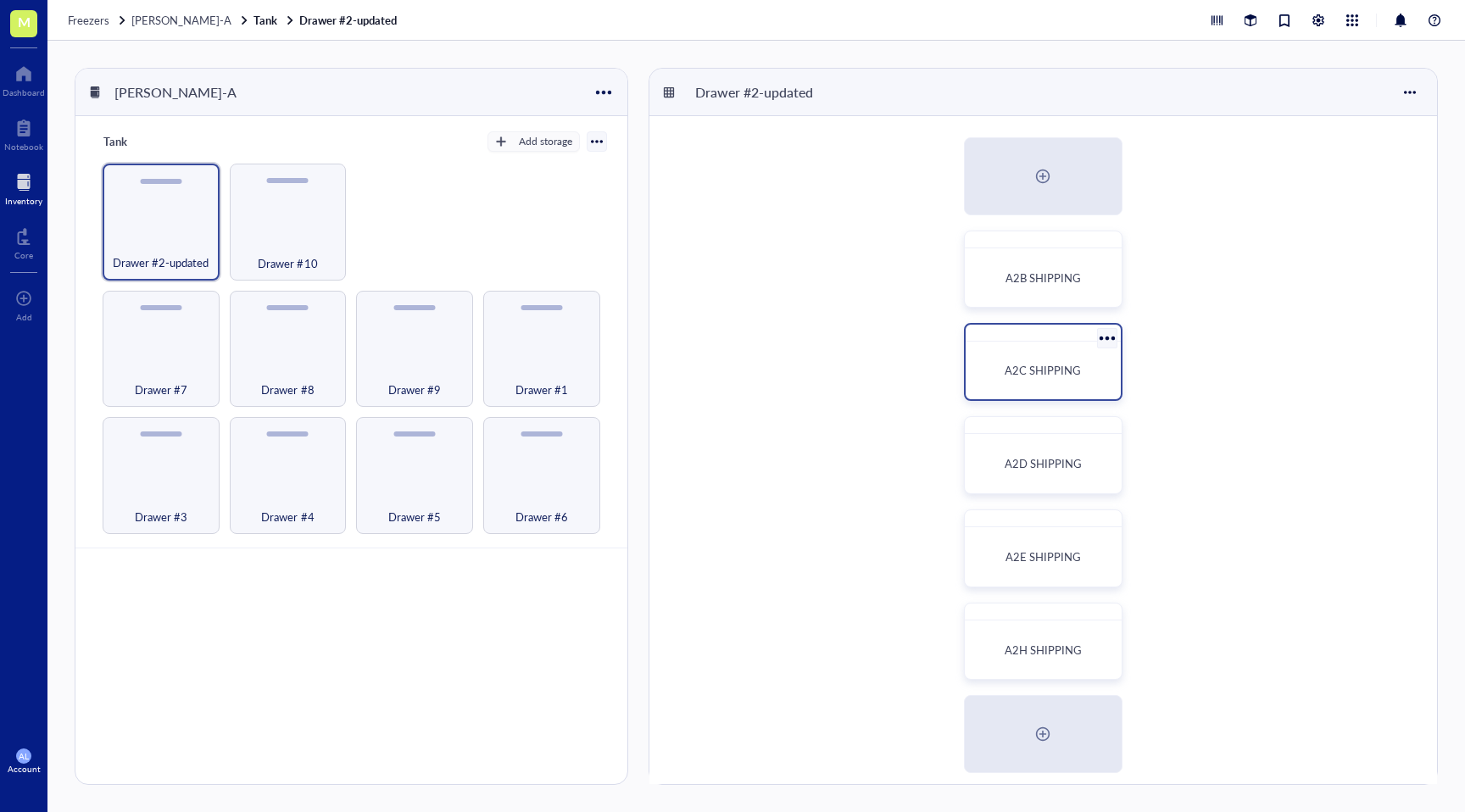
click at [1002, 388] on div "A2C SHIPPING" at bounding box center [1043, 370] width 142 height 44
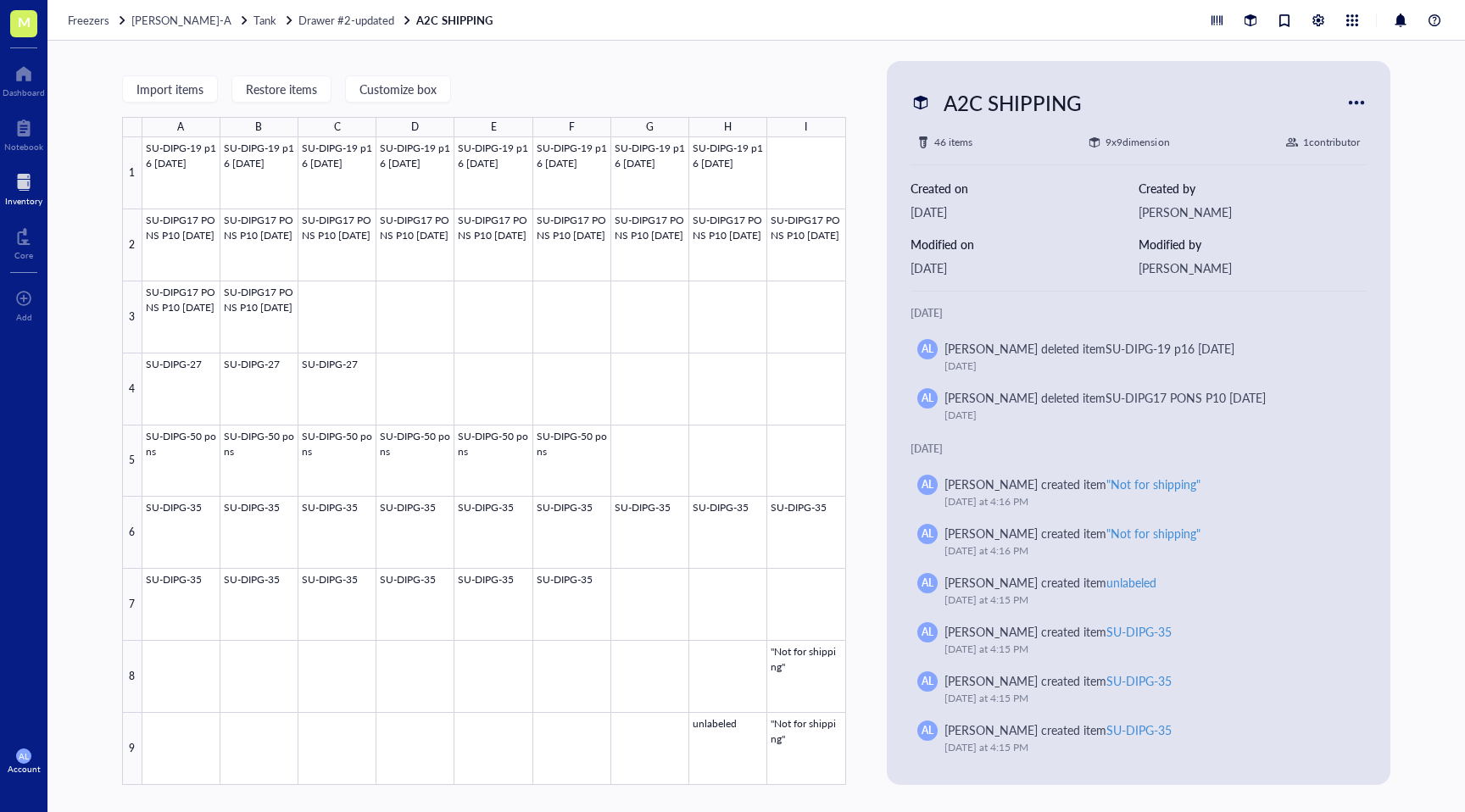
click at [22, 193] on div at bounding box center [23, 182] width 37 height 27
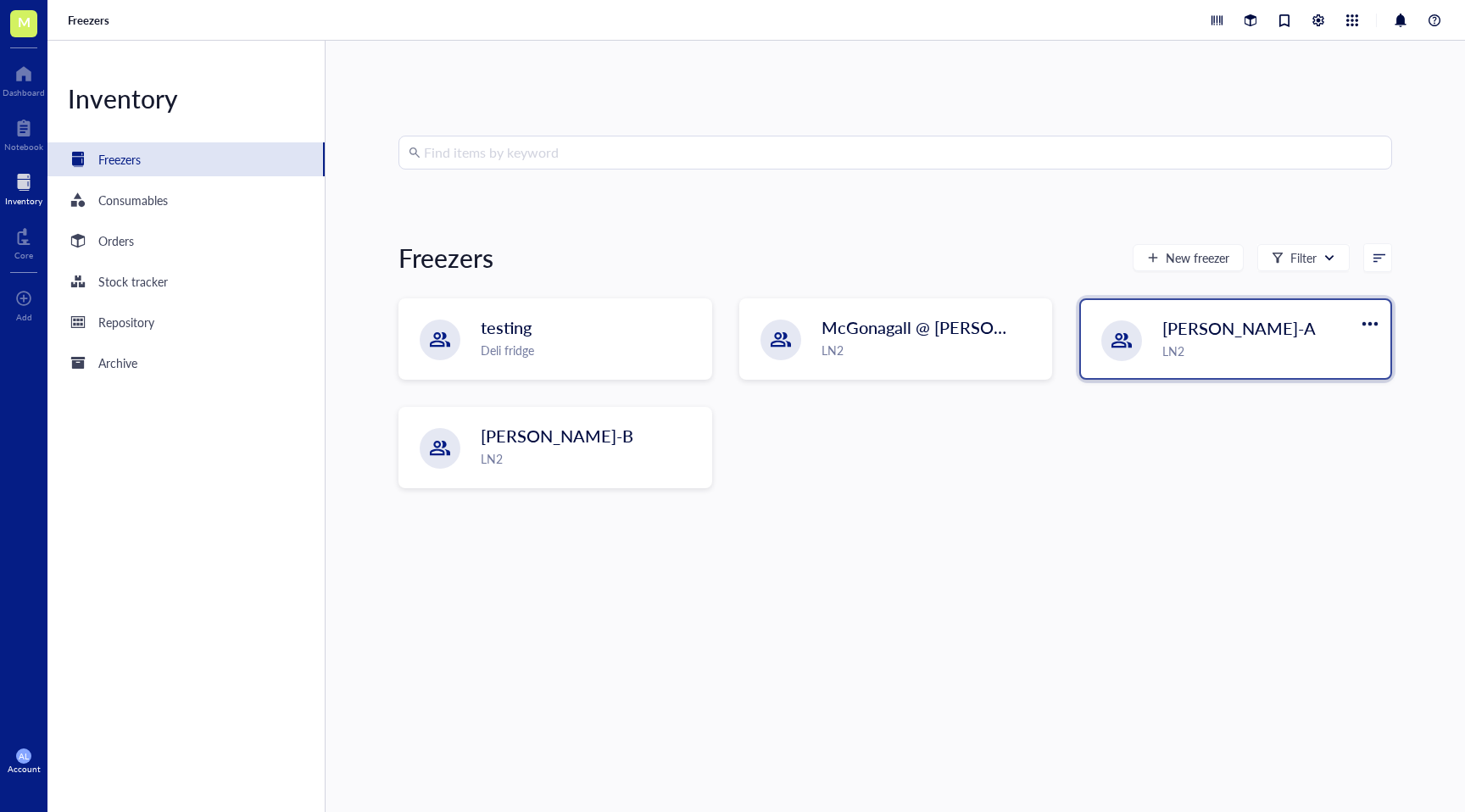
click at [1220, 327] on span "[PERSON_NAME]-A" at bounding box center [1239, 328] width 154 height 23
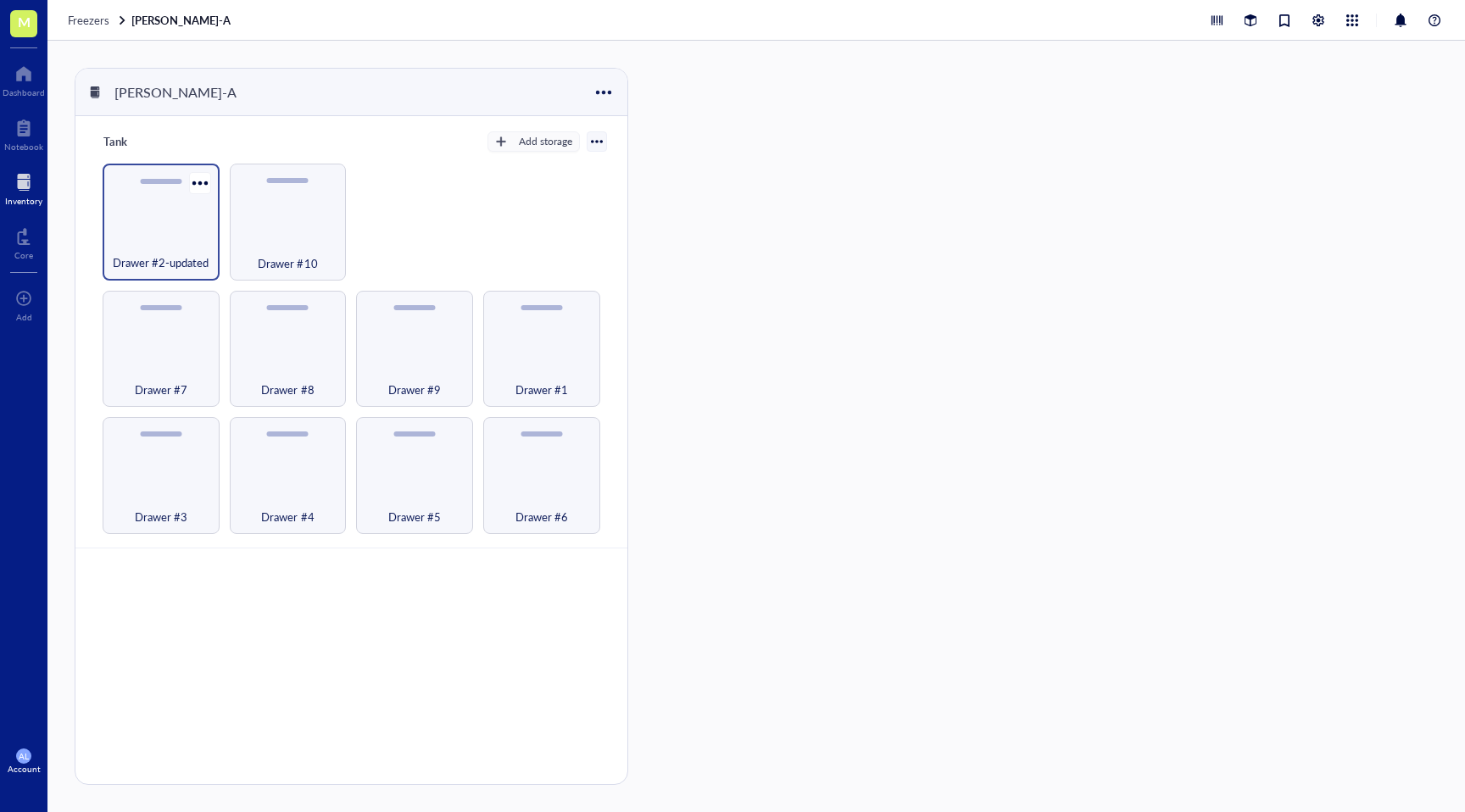
click at [177, 243] on div "Drawer #2-updated" at bounding box center [160, 253] width 100 height 37
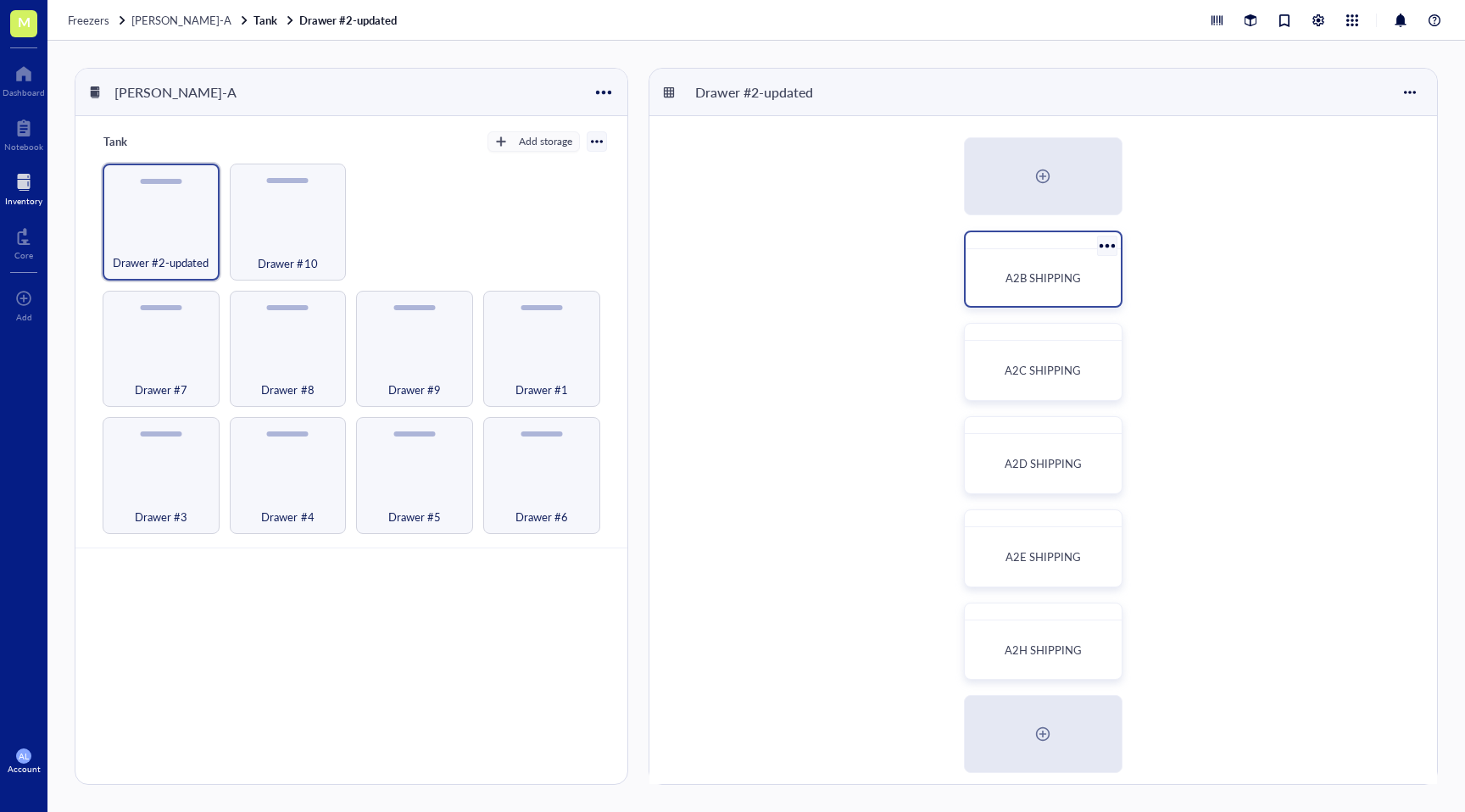
click at [1042, 279] on span "A2B SHIPPING" at bounding box center [1043, 277] width 75 height 16
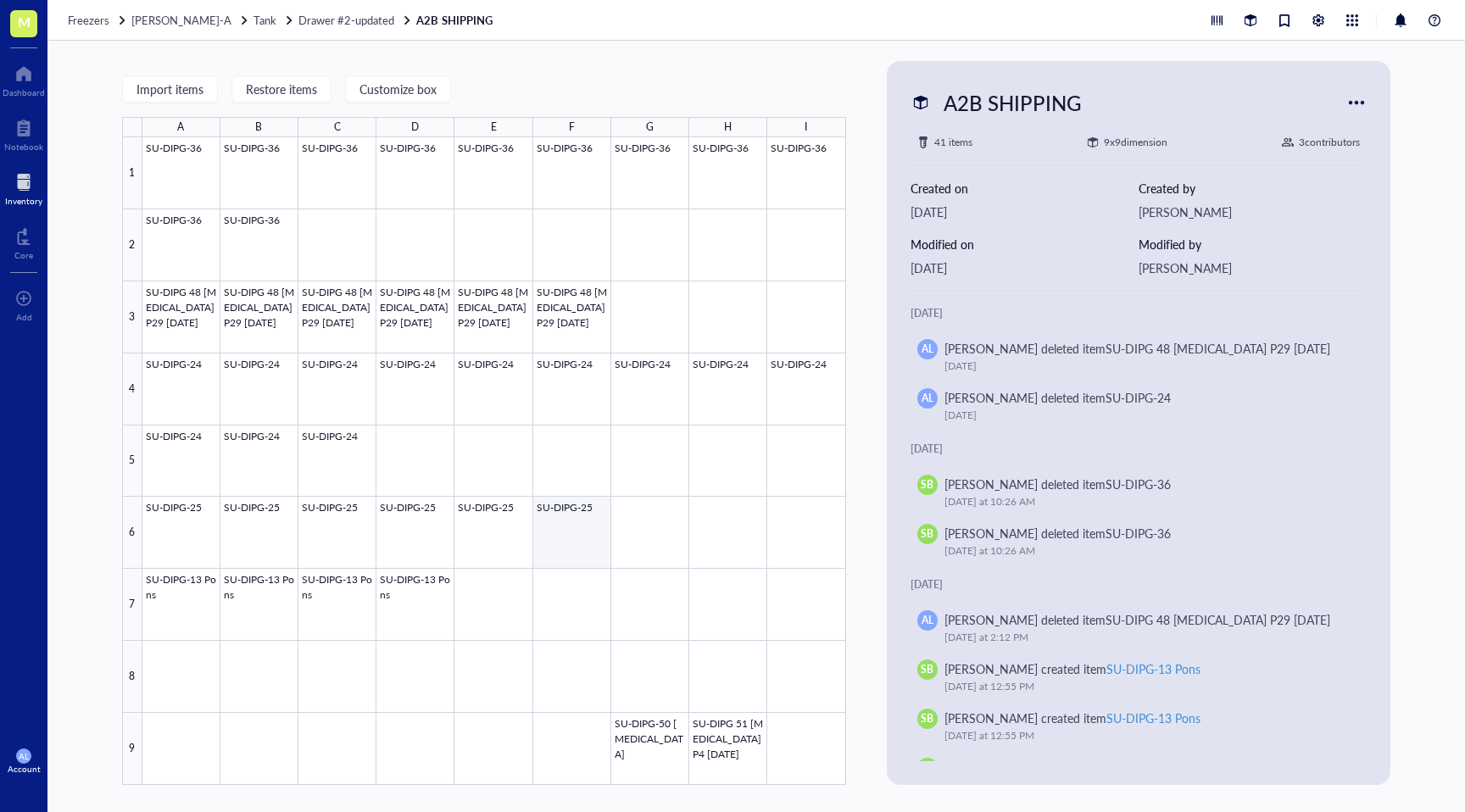
click at [587, 524] on div at bounding box center [495, 461] width 704 height 648
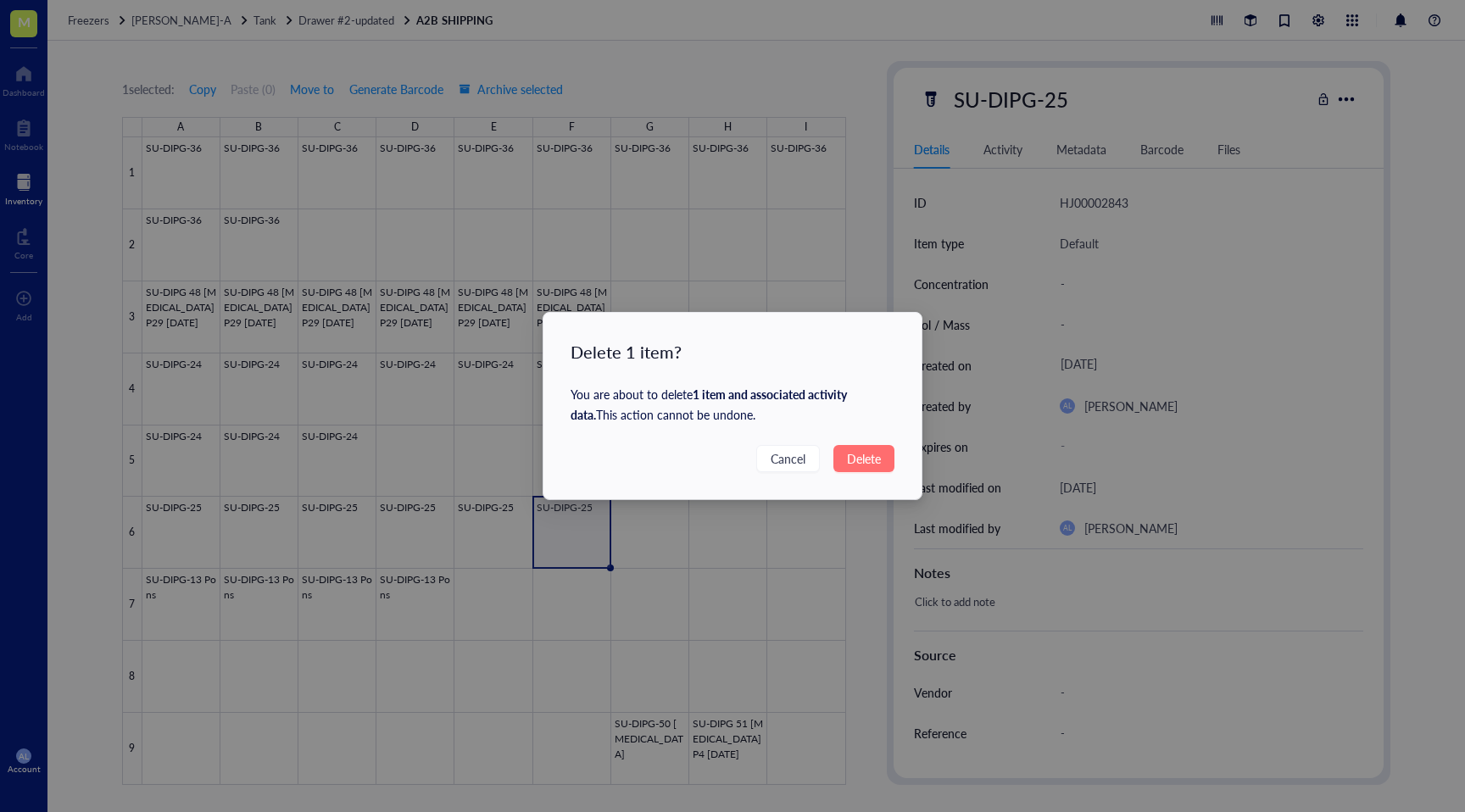
click at [873, 462] on span "Delete" at bounding box center [864, 459] width 34 height 19
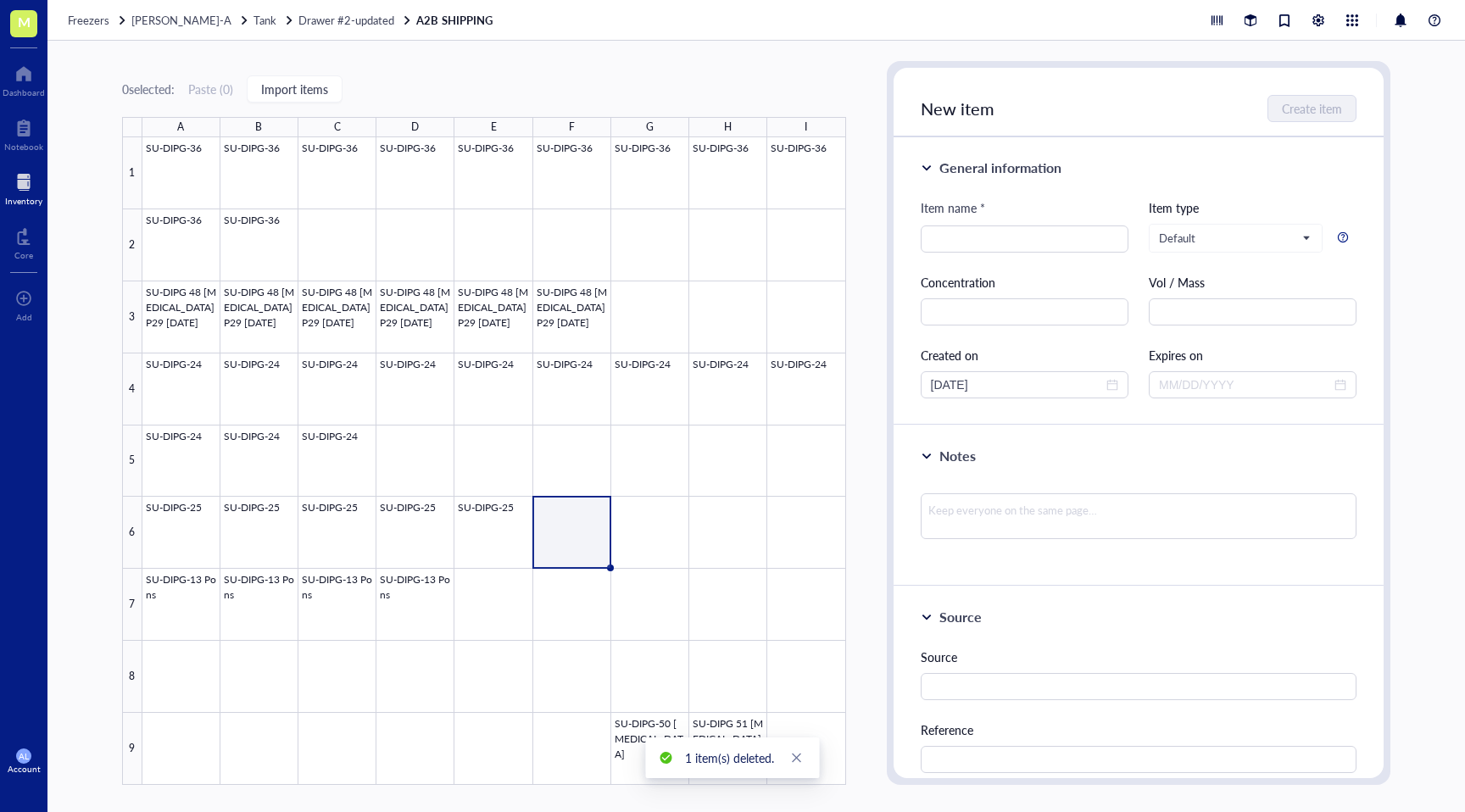
click at [85, 765] on div "0 selected: Paste ( 0 ) Import items A B C D E F G H I 1 2 3 4 5 6 7 8 9 SU-DIP…" at bounding box center [756, 426] width 1418 height 772
